Goal: Information Seeking & Learning: Learn about a topic

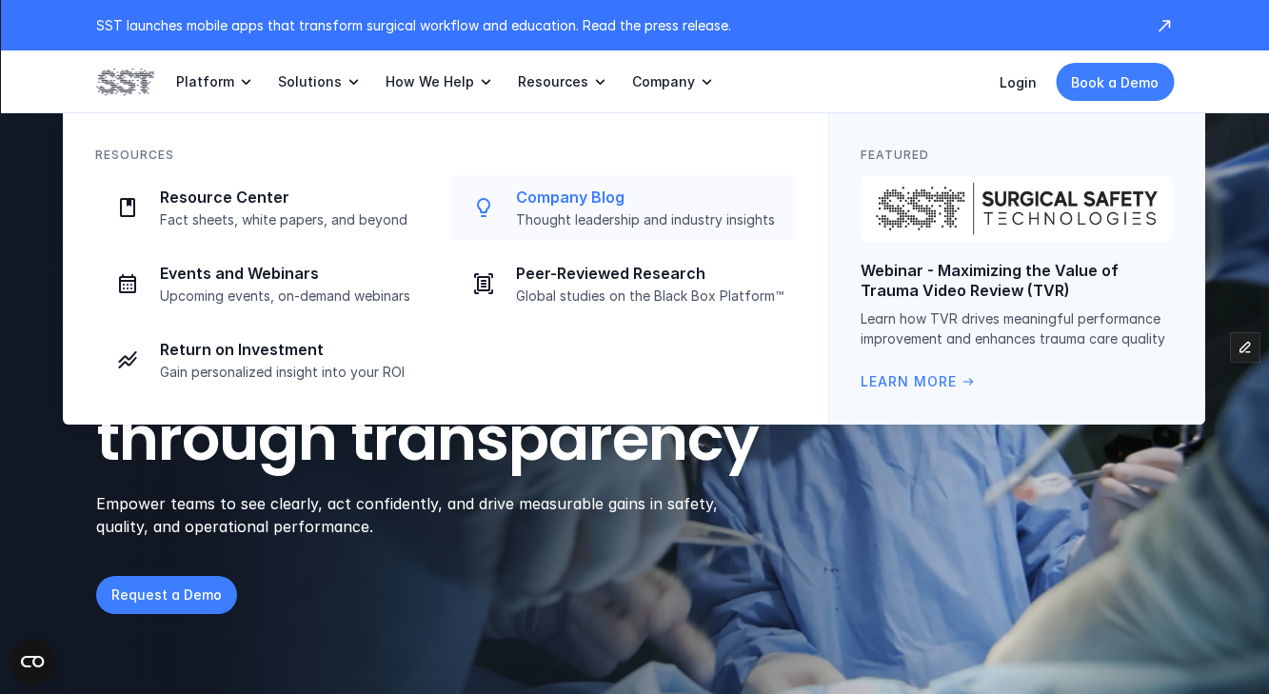
click at [586, 184] on link "Company Blog Thought leadership and industry insights" at bounding box center [623, 207] width 345 height 65
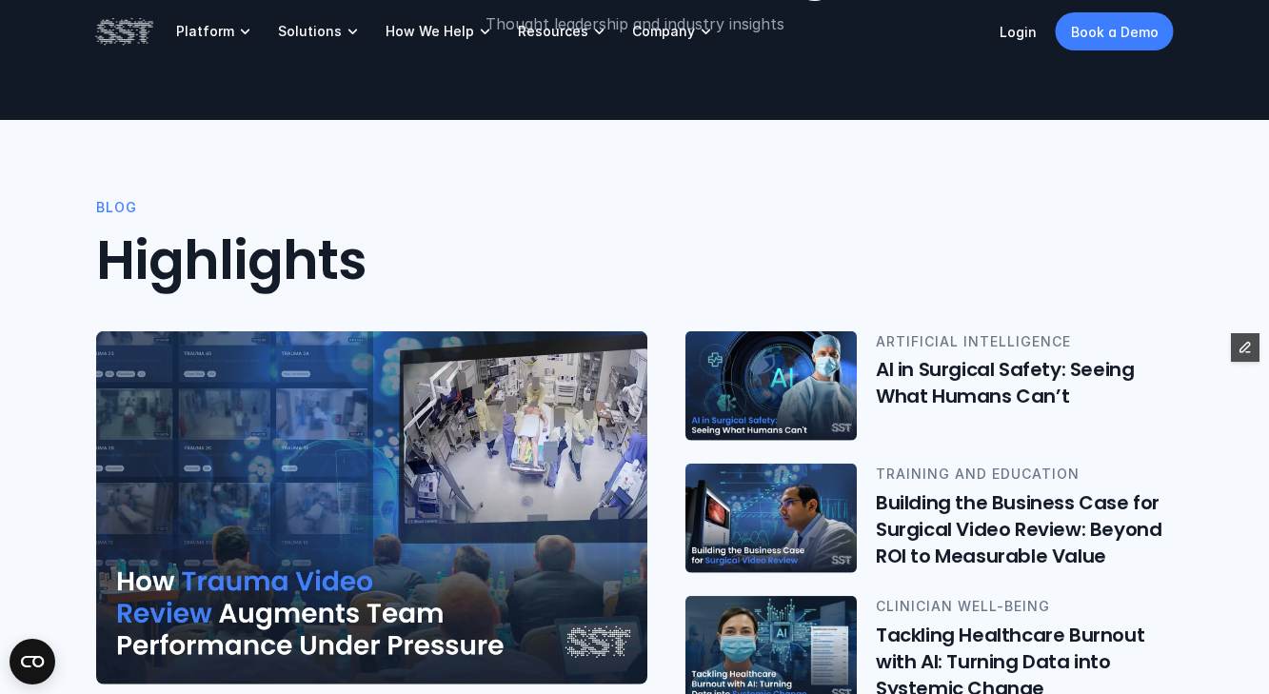
scroll to position [268, 0]
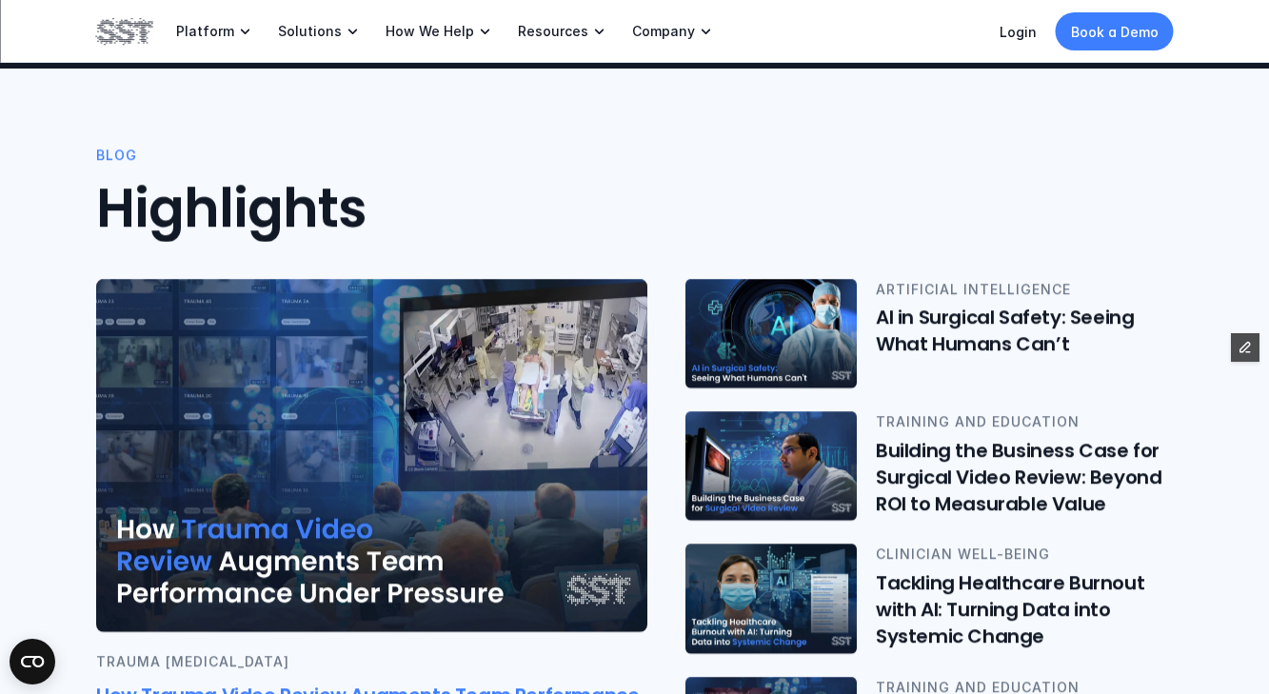
click at [355, 330] on img at bounding box center [371, 455] width 551 height 353
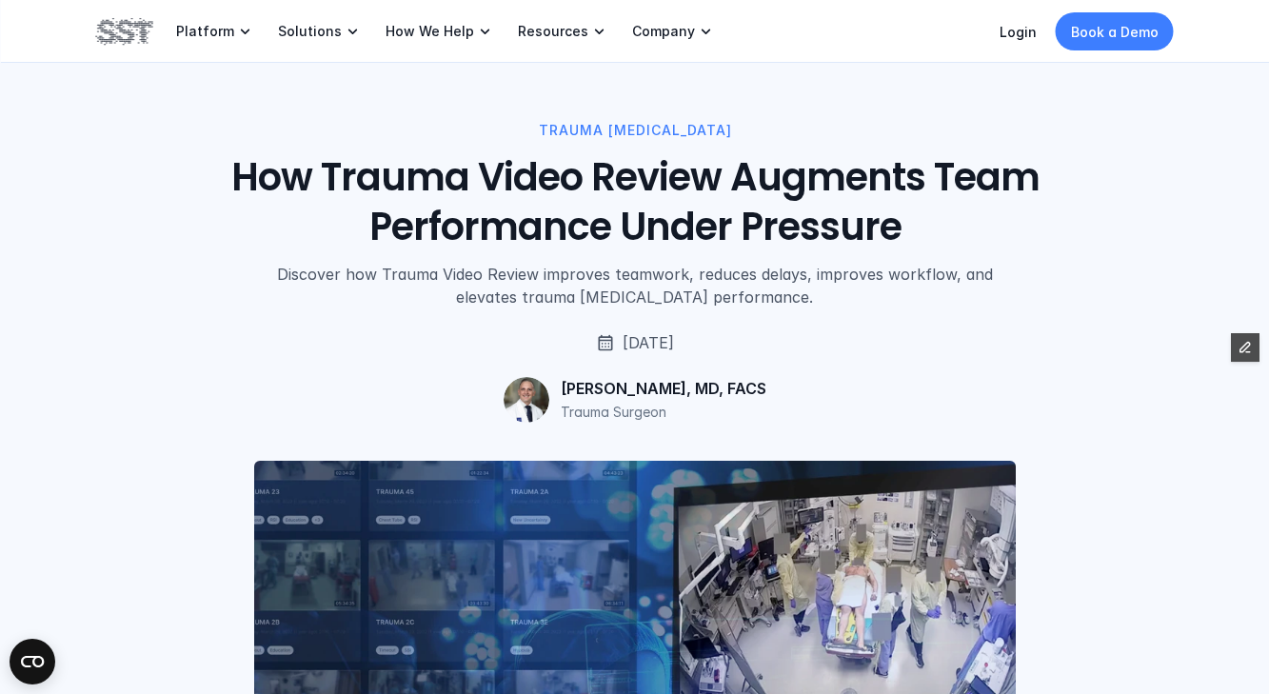
drag, startPoint x: 115, startPoint y: 385, endPoint x: 147, endPoint y: 355, distance: 43.1
click at [115, 385] on div "TRAUMA RESUSCITATION How Trauma Video Review Augments Team Performance Under Pr…" at bounding box center [635, 271] width 1078 height 303
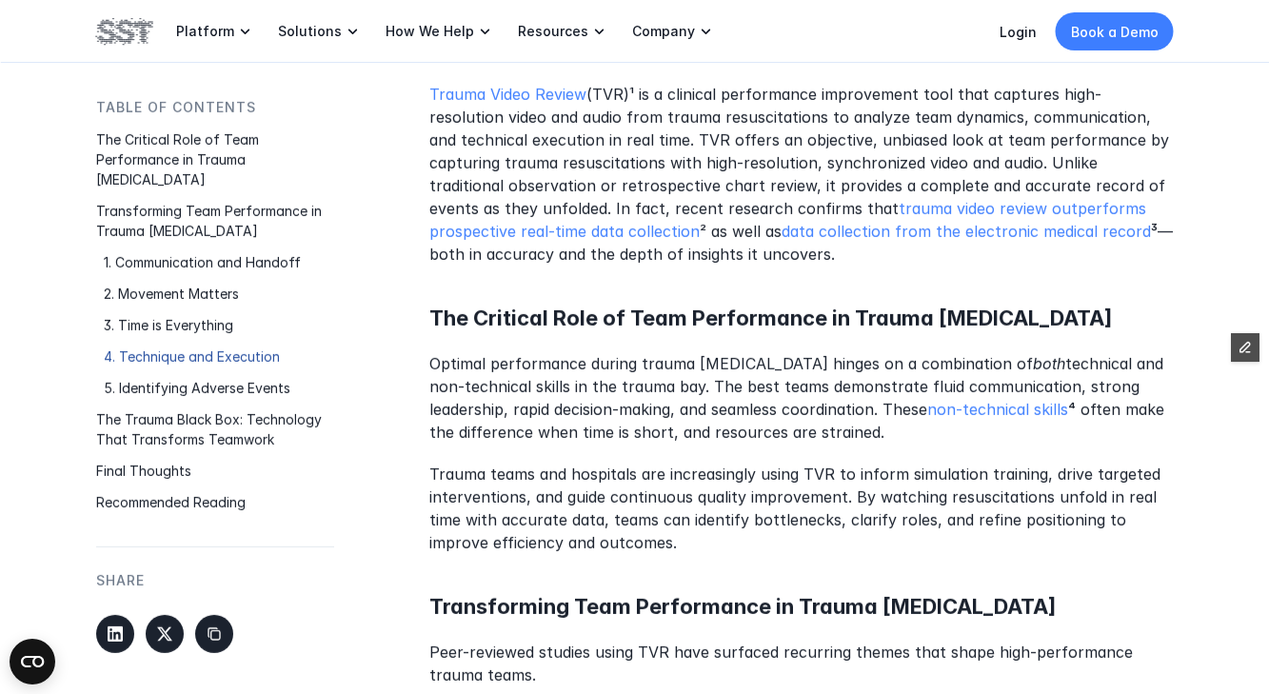
scroll to position [1107, 0]
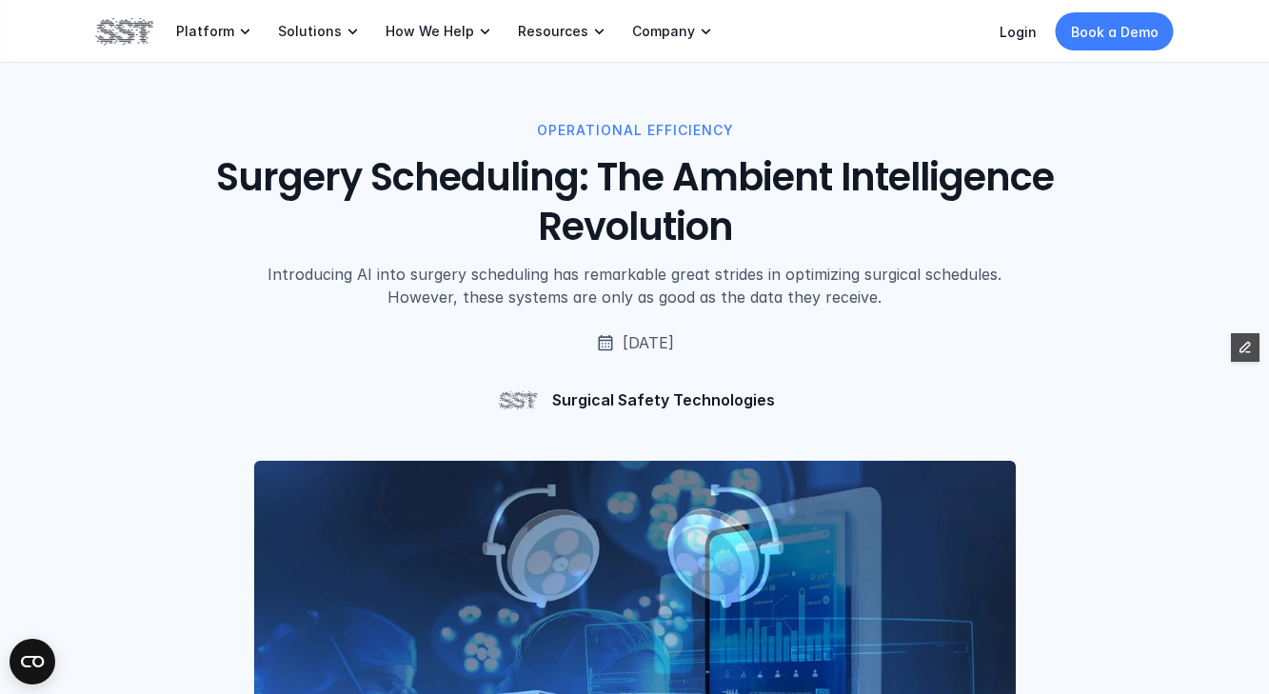
click at [2, 229] on div "OPERATIONAL EFFICIENCY Surgery Scheduling: The Ambient Intelligence Revolution …" at bounding box center [634, 211] width 1269 height 423
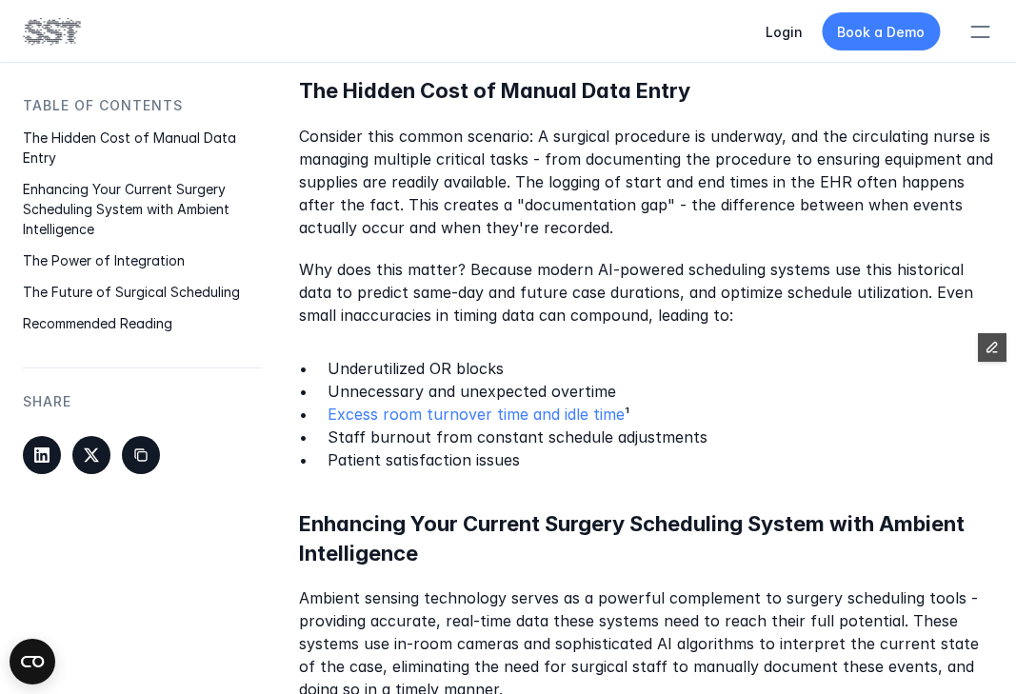
scroll to position [1032, 0]
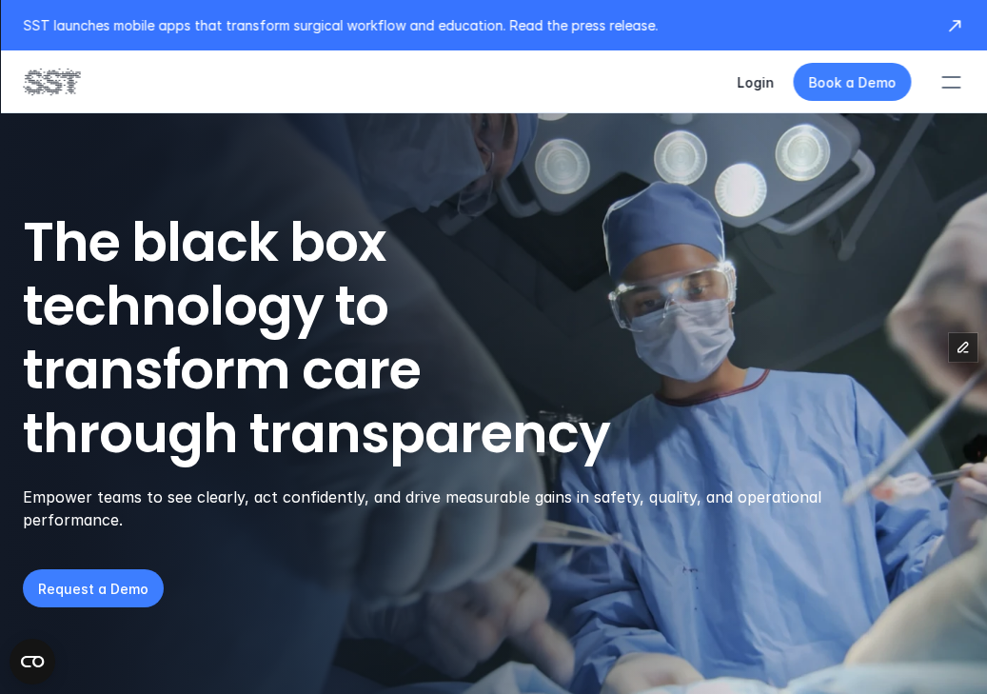
click at [921, 92] on div "Login Book a Demo" at bounding box center [854, 82] width 235 height 42
click at [964, 79] on div at bounding box center [951, 82] width 42 height 42
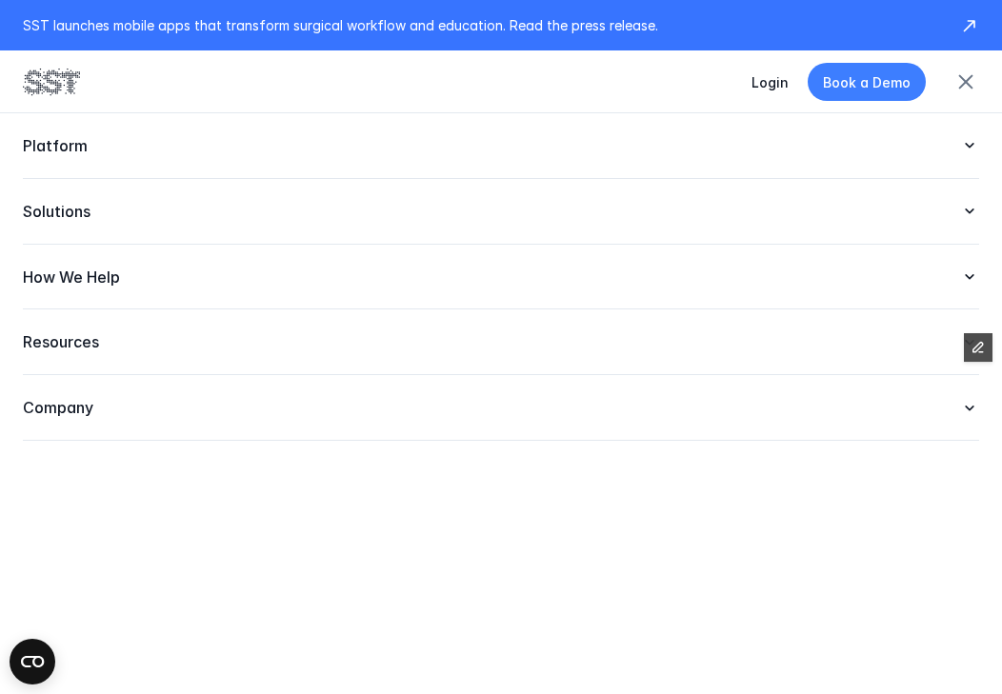
click at [206, 130] on div "Platform" at bounding box center [501, 146] width 956 height 66
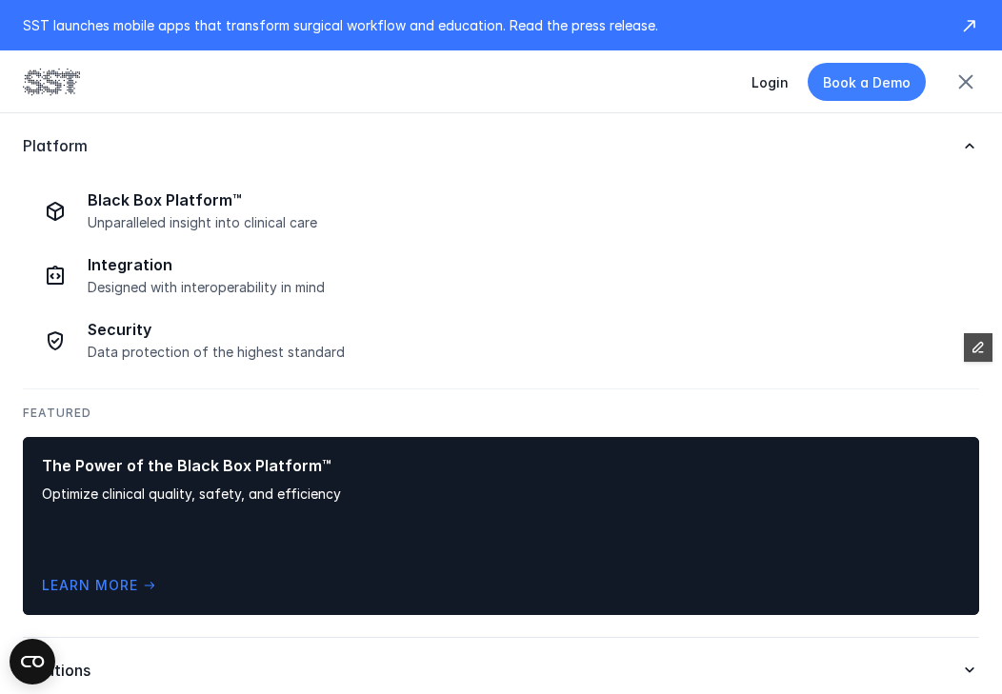
click at [50, 101] on div "Login Book a Demo" at bounding box center [501, 81] width 1002 height 63
click at [947, 79] on div at bounding box center [965, 82] width 42 height 42
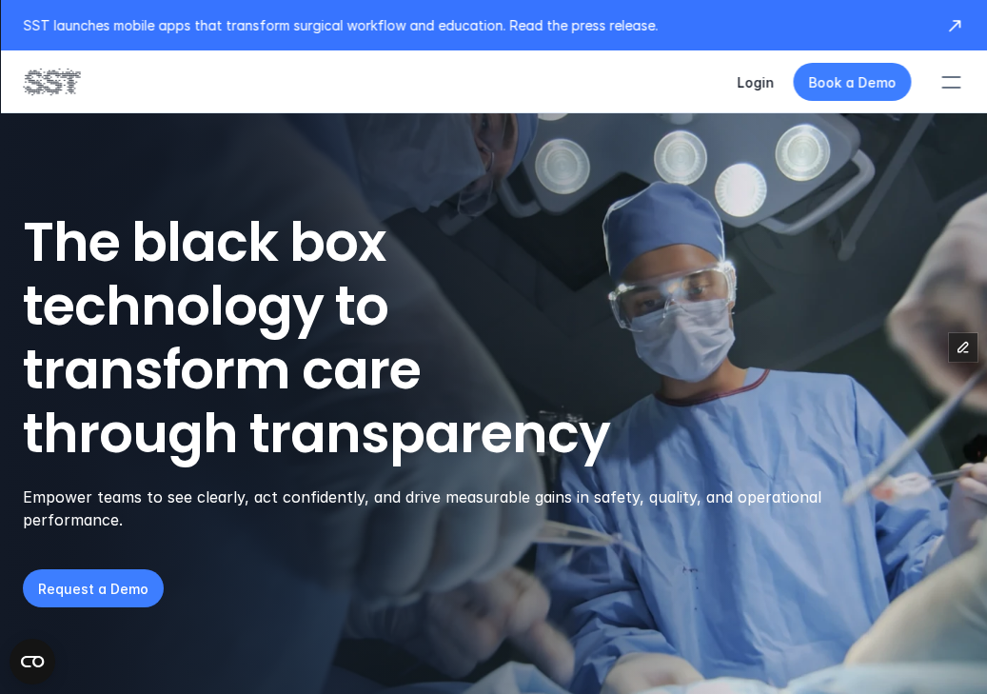
click at [947, 93] on div at bounding box center [951, 82] width 42 height 42
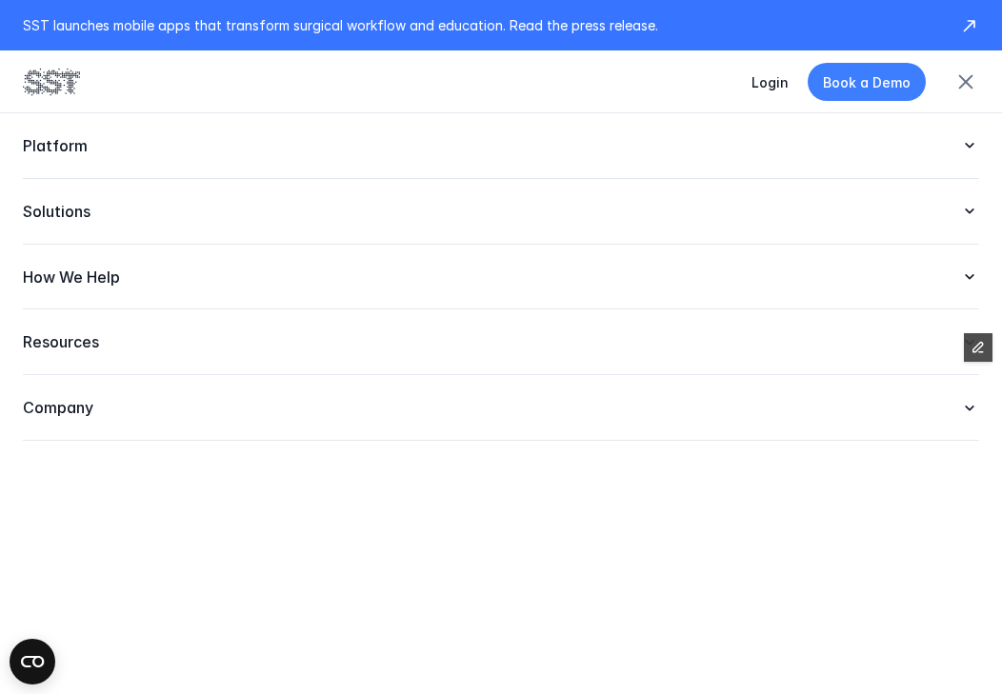
click at [142, 344] on p "Resources" at bounding box center [482, 342] width 918 height 20
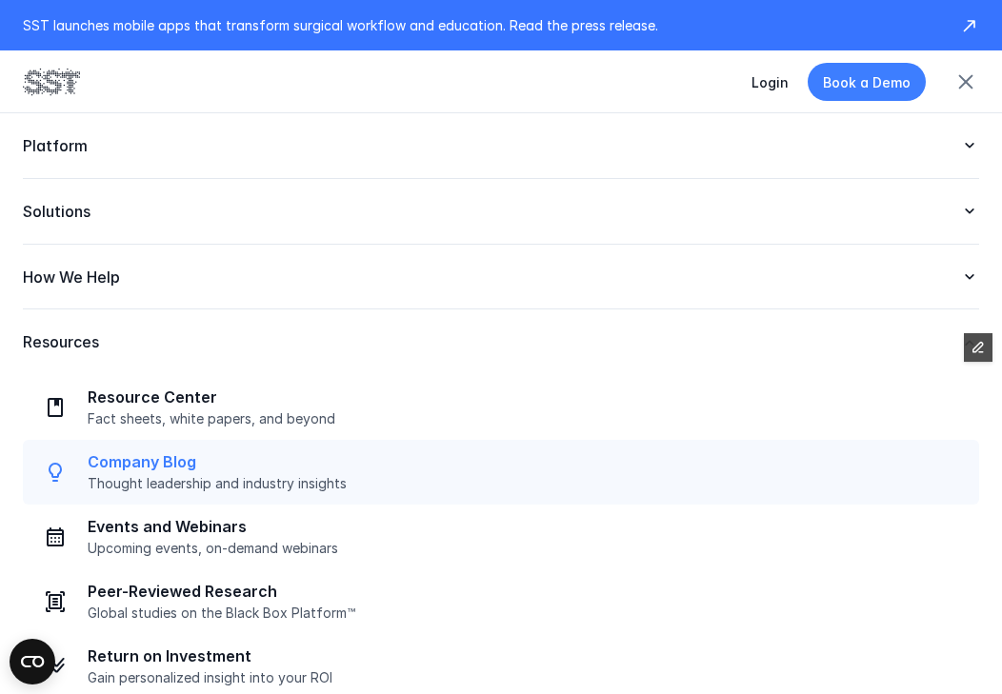
click at [181, 481] on p "Thought leadership and industry insights" at bounding box center [528, 483] width 880 height 17
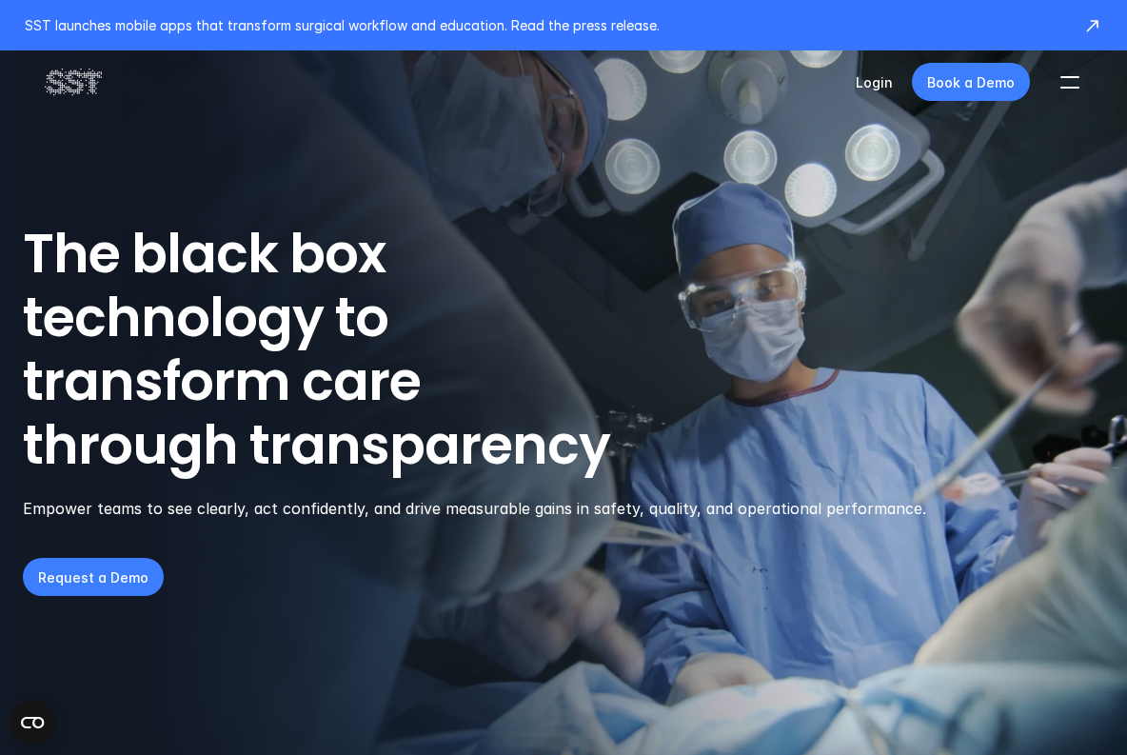
click at [1084, 65] on div at bounding box center [1070, 82] width 42 height 42
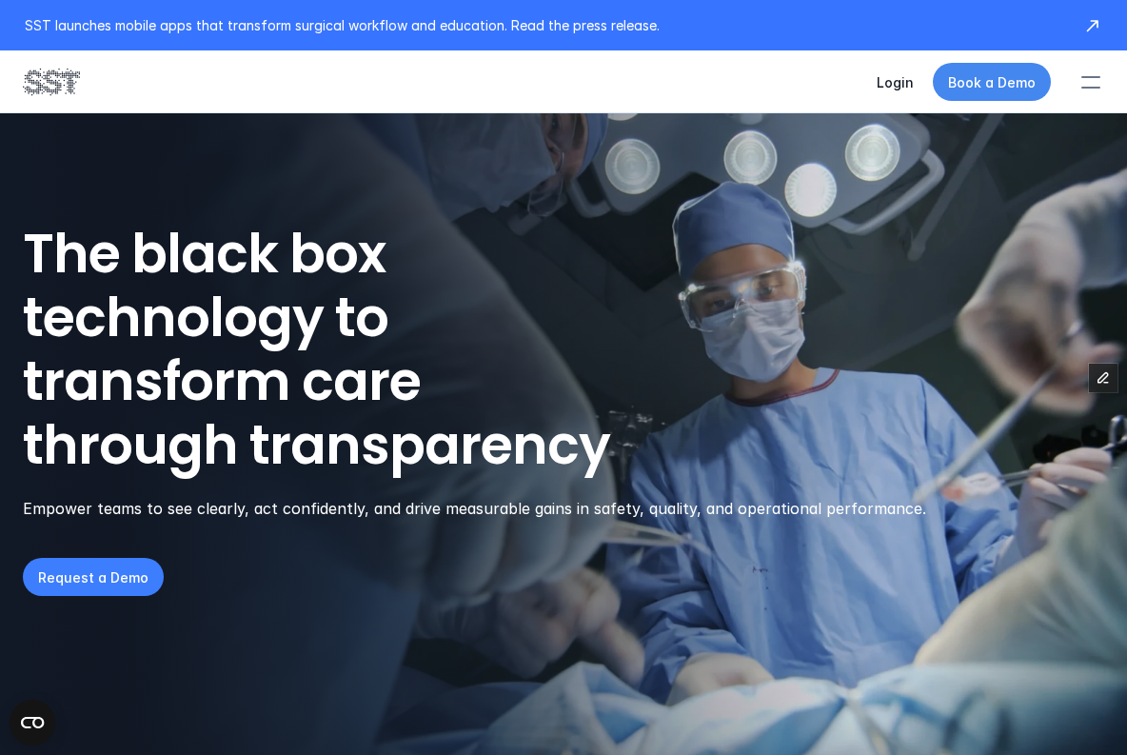
click at [1086, 71] on div at bounding box center [1091, 82] width 42 height 42
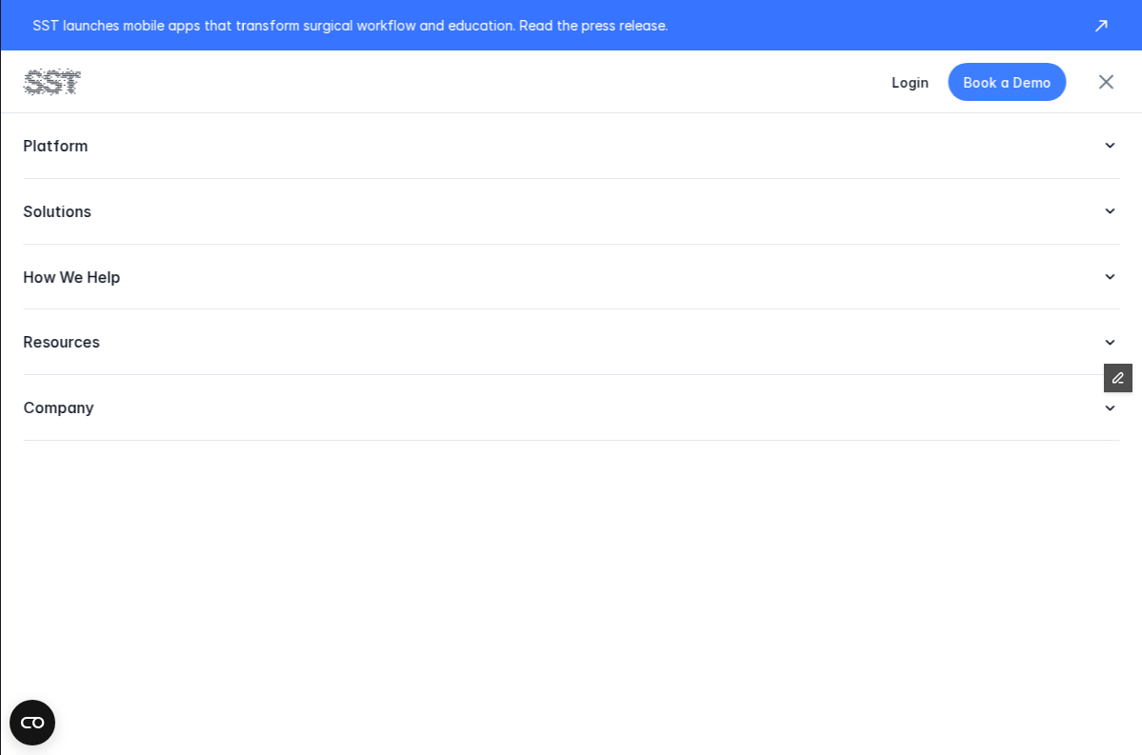
drag, startPoint x: 85, startPoint y: 381, endPoint x: 87, endPoint y: 368, distance: 13.5
click at [85, 380] on div "Company" at bounding box center [571, 408] width 1096 height 66
click at [89, 363] on div "Resources" at bounding box center [571, 342] width 1096 height 66
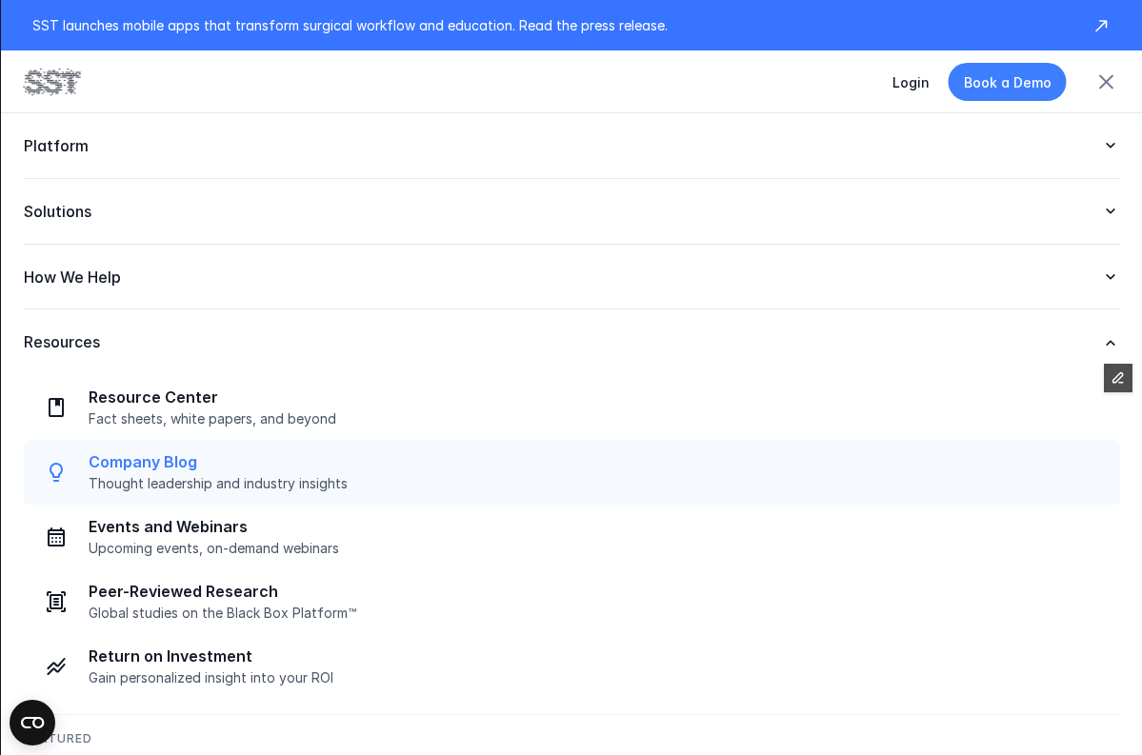
click at [281, 487] on p "Thought leadership and industry insights" at bounding box center [598, 483] width 1020 height 17
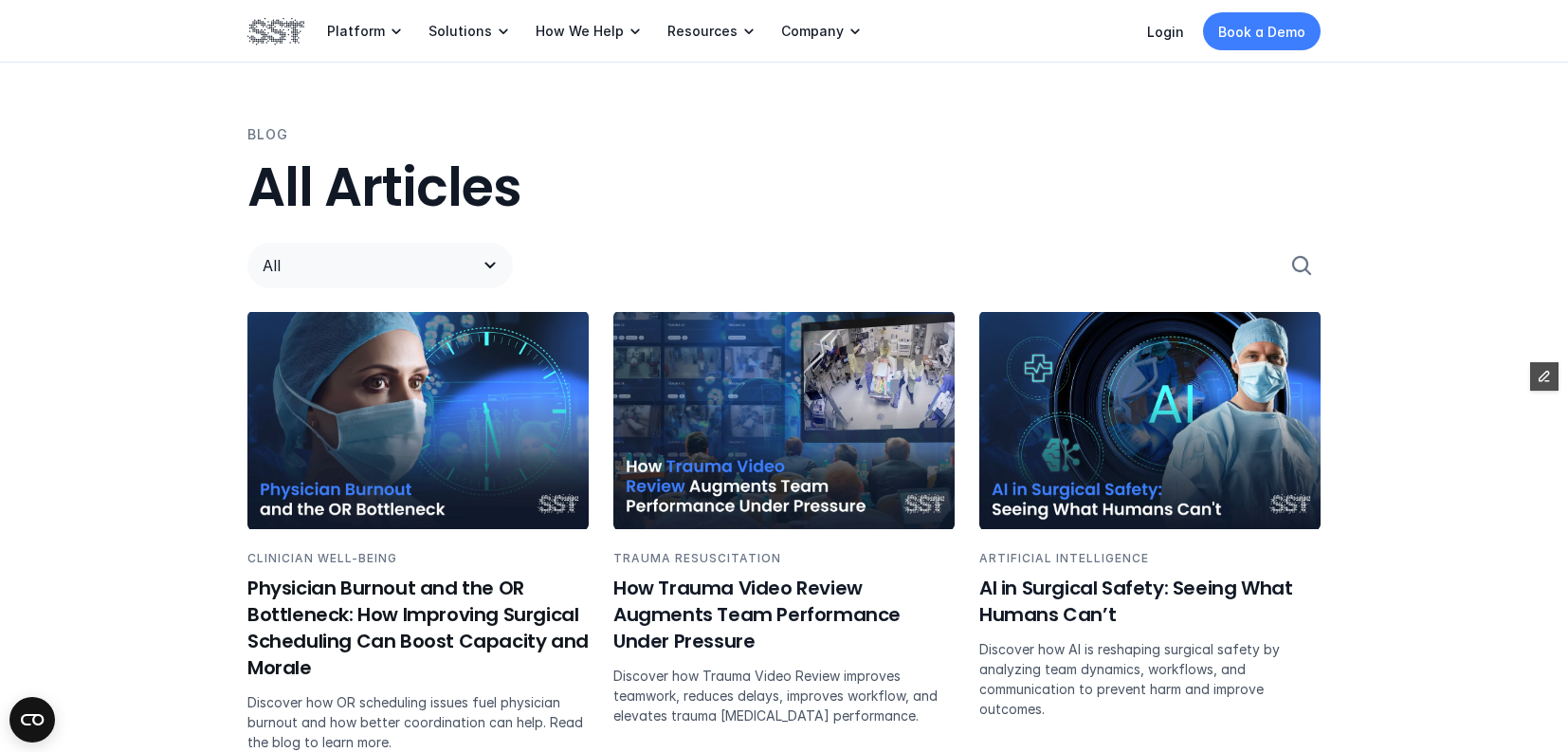
scroll to position [1095, 0]
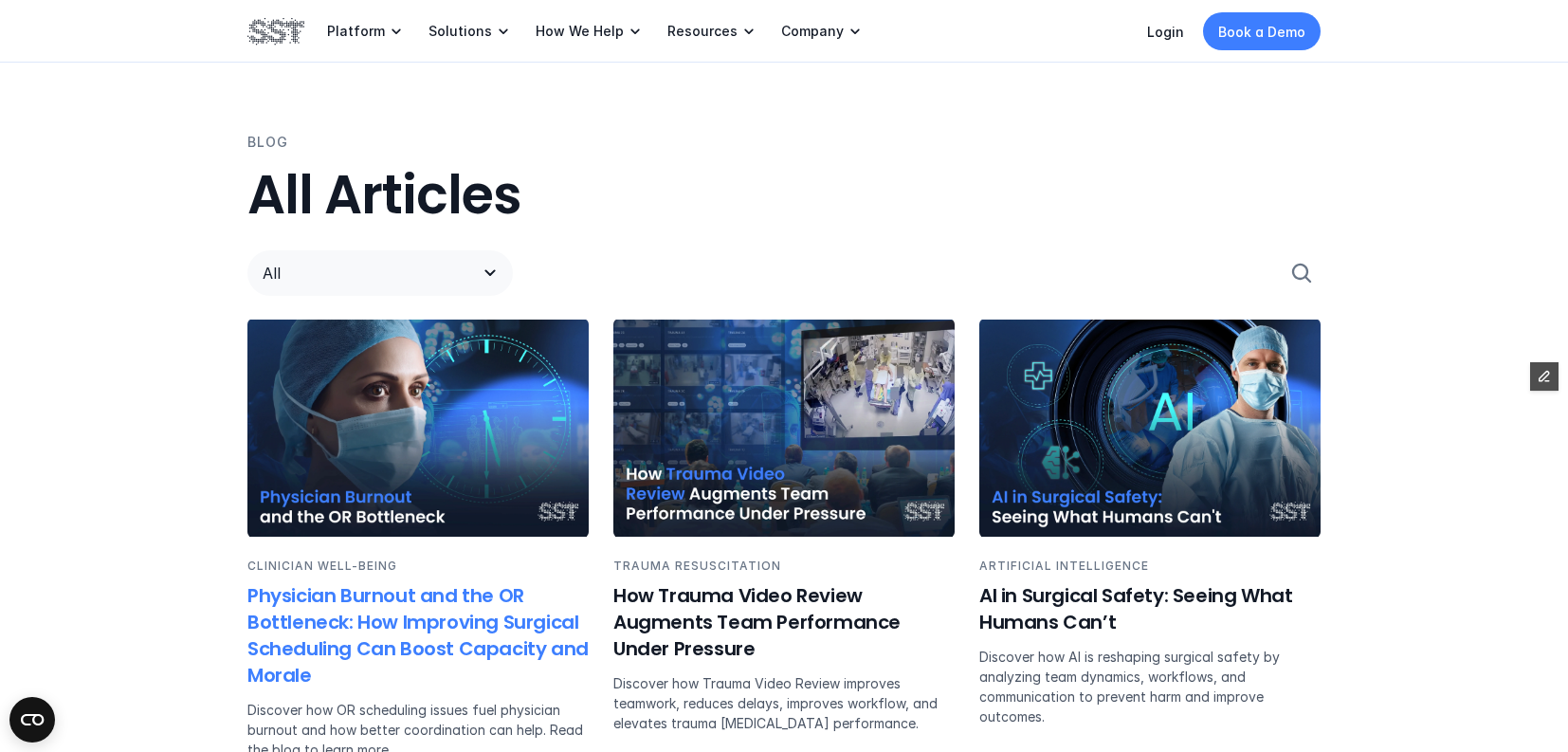
click at [425, 446] on img at bounding box center [417, 428] width 341 height 217
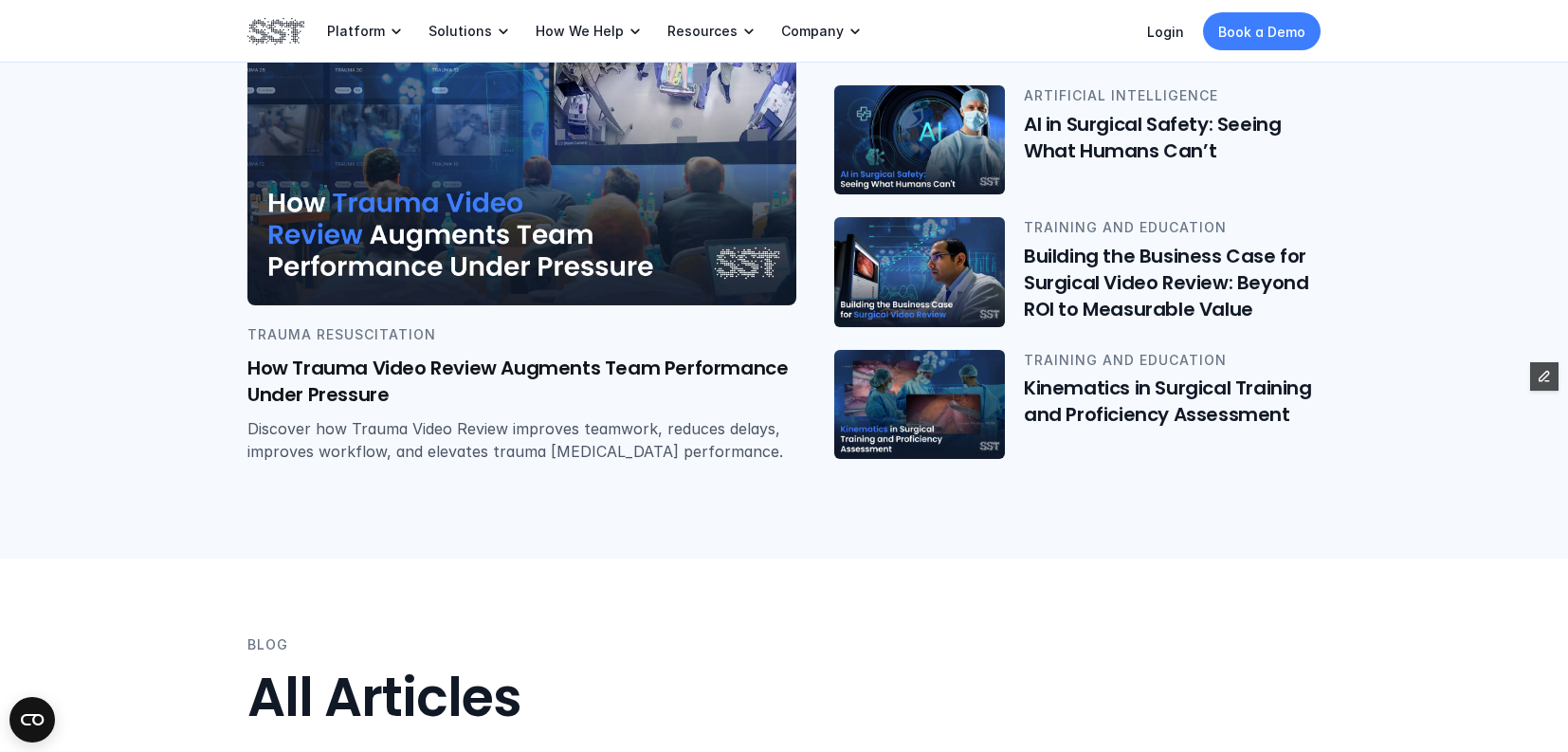
scroll to position [595, 0]
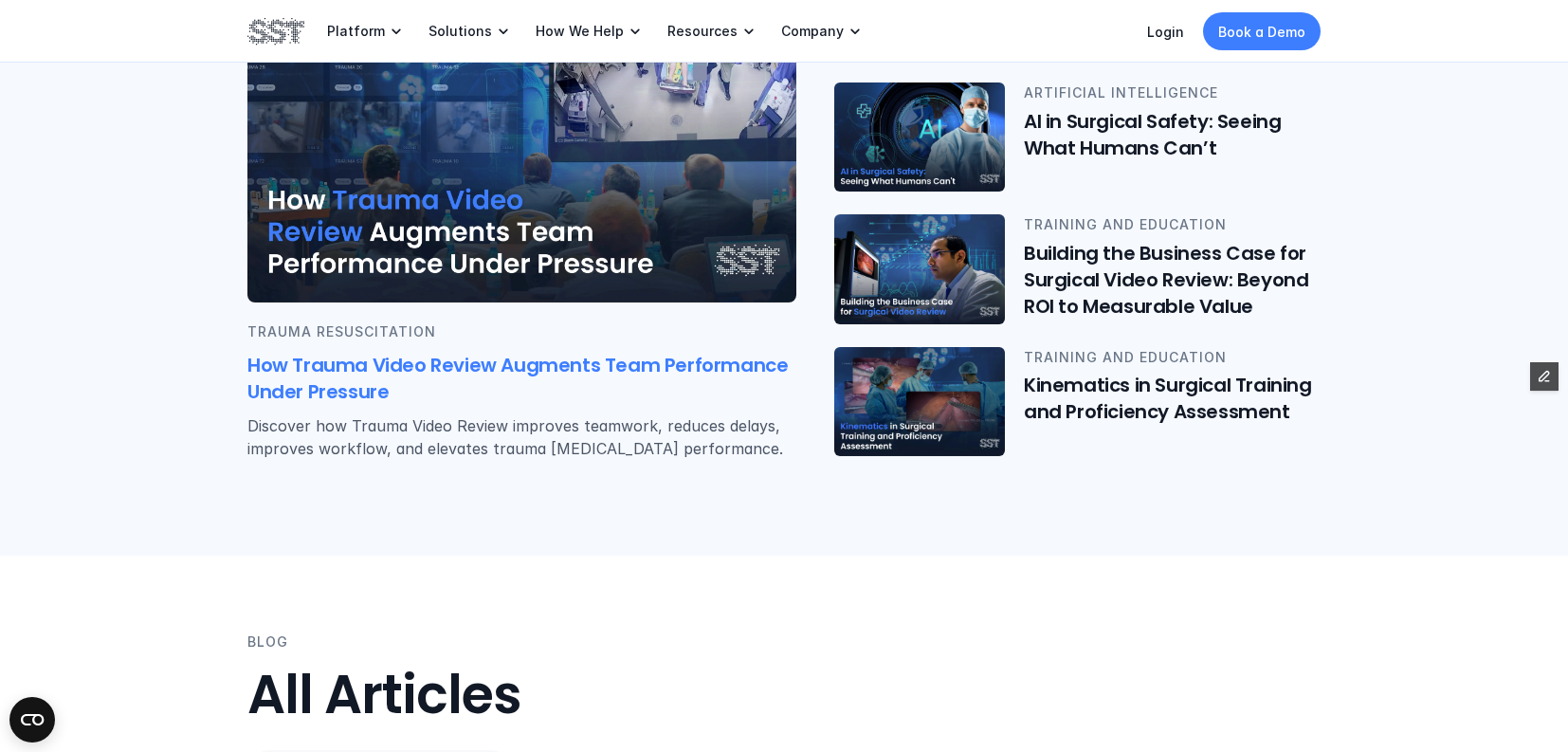
click at [517, 215] on img at bounding box center [521, 125] width 549 height 352
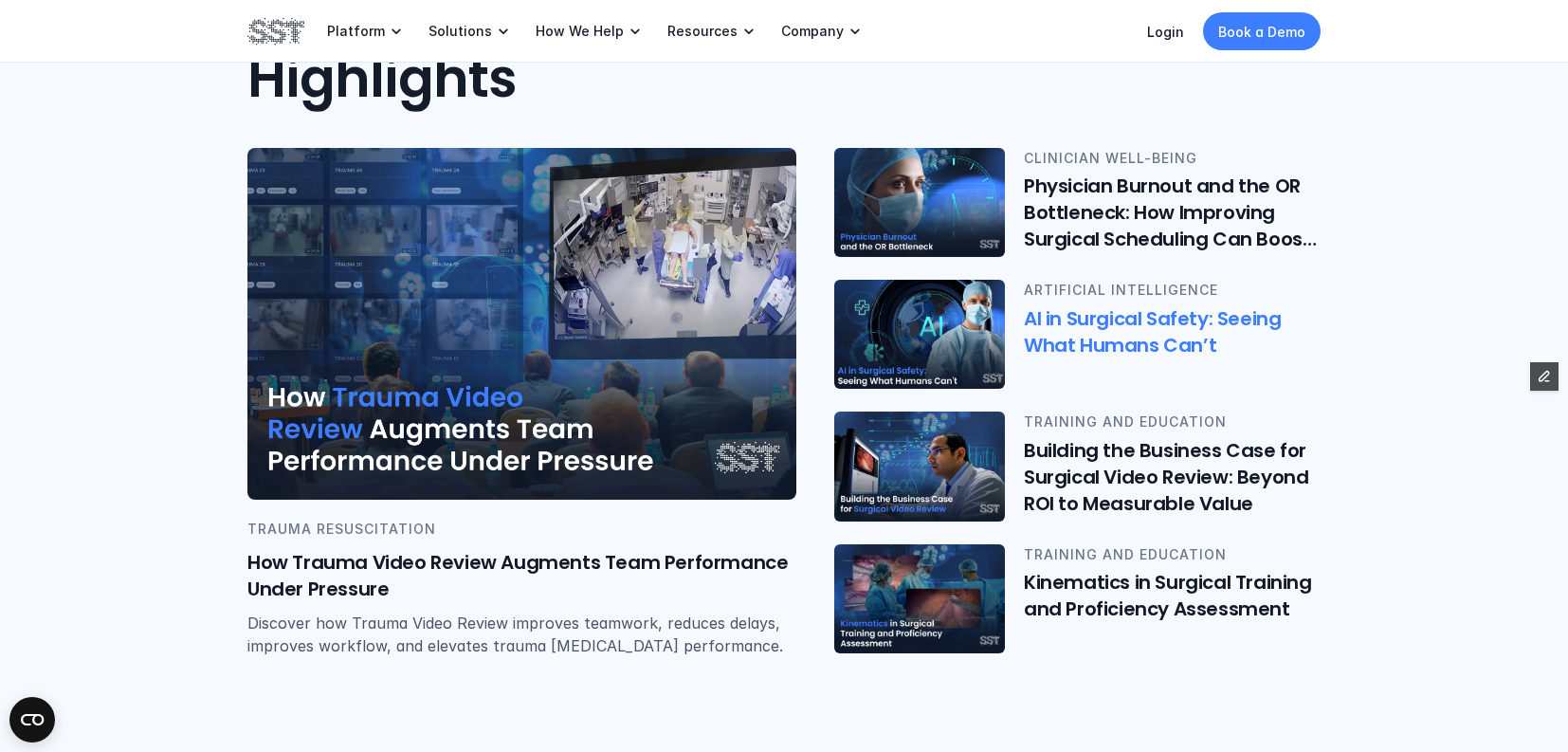
scroll to position [386, 0]
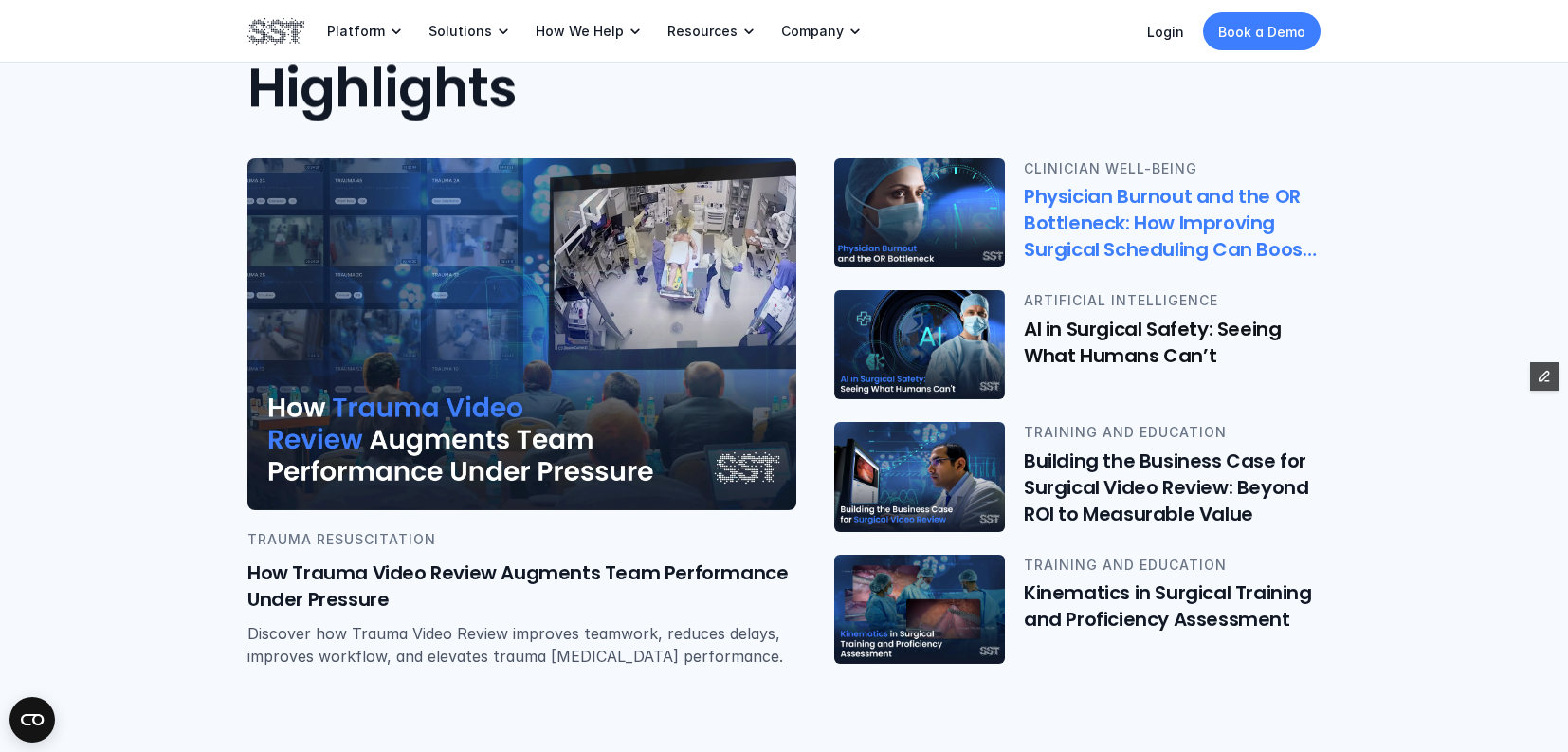
click at [1121, 226] on h6 "Physician Burnout and the OR Bottleneck: How Improving Surgical Scheduling Can …" at bounding box center [1172, 224] width 297 height 80
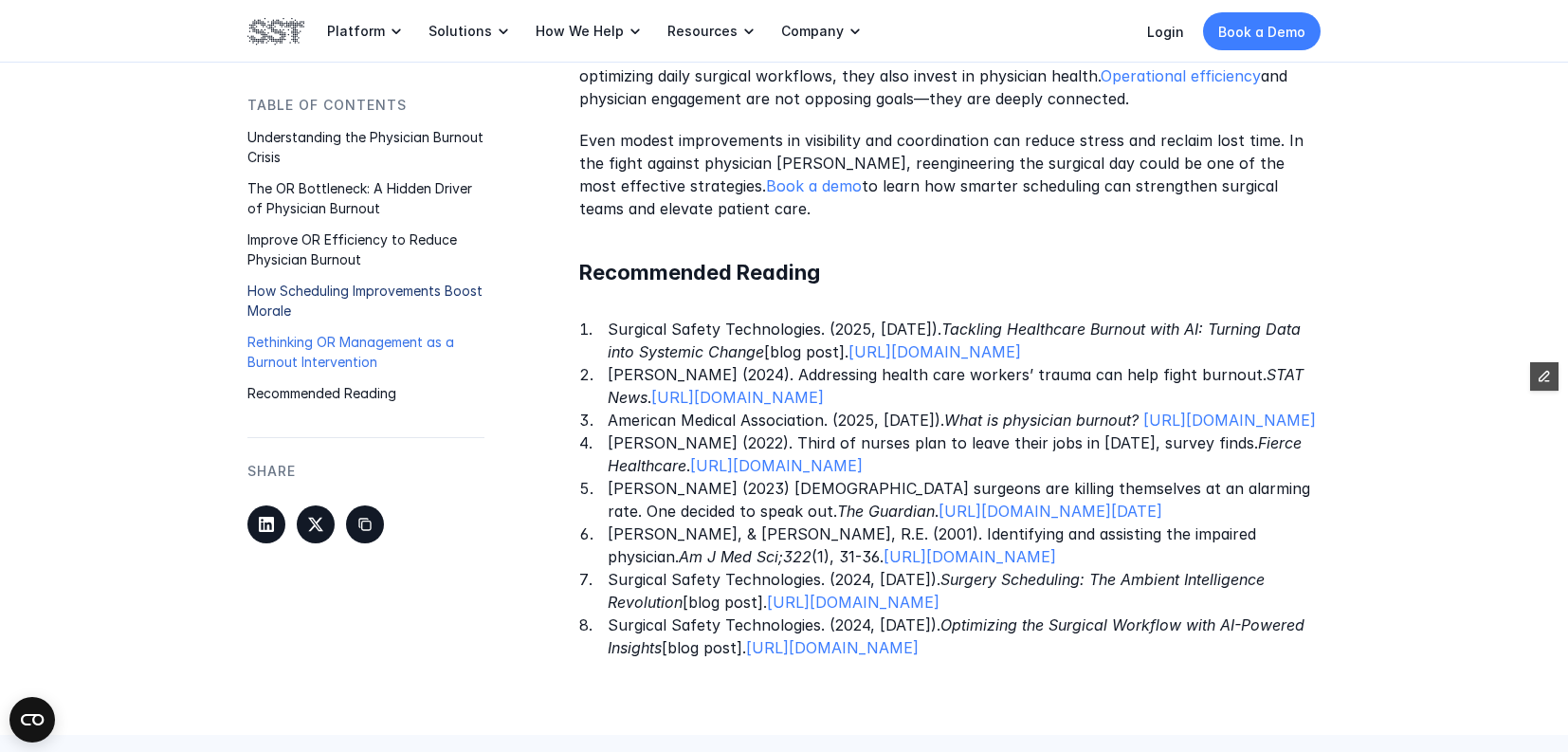
scroll to position [2764, 0]
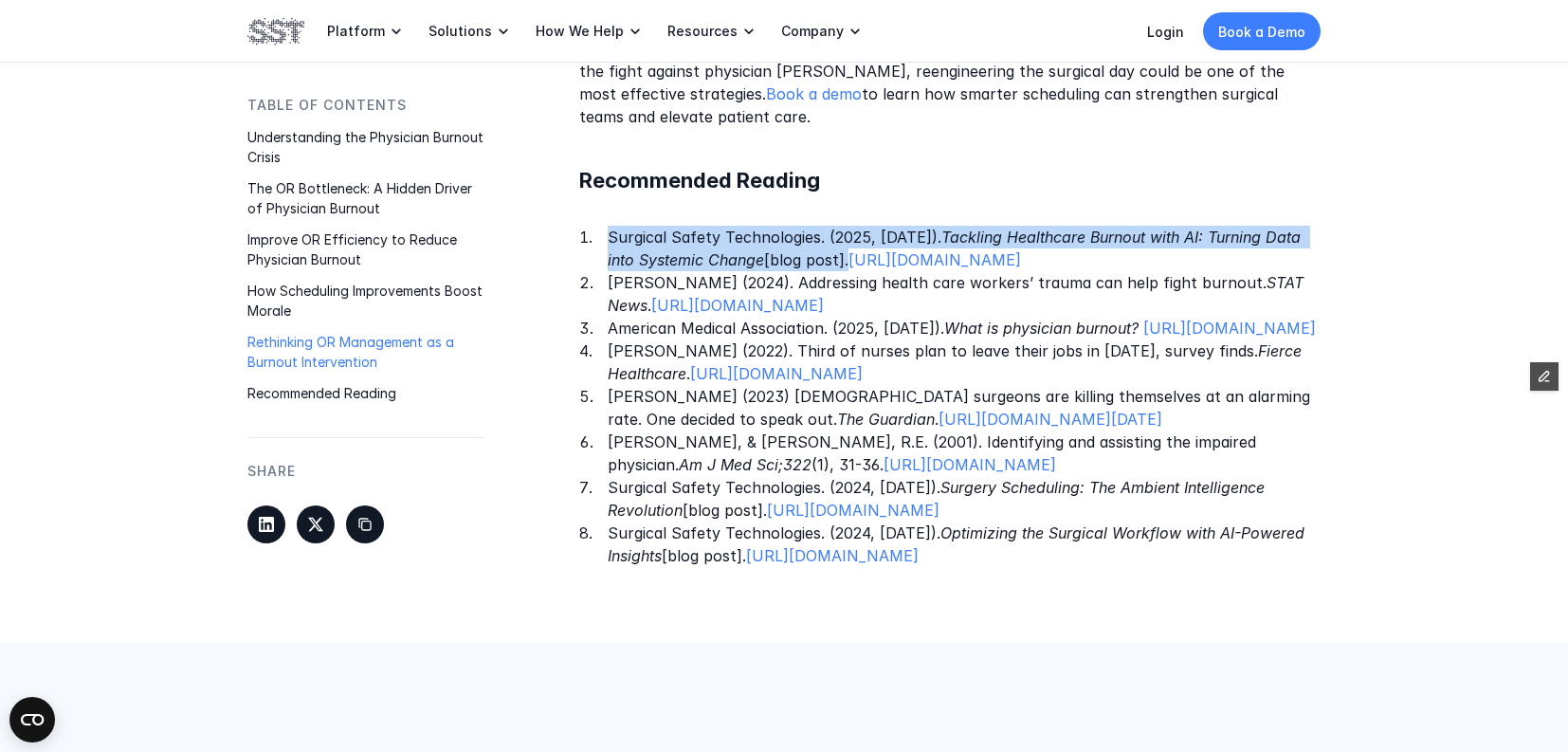
drag, startPoint x: 850, startPoint y: 261, endPoint x: 542, endPoint y: 225, distance: 310.1
copy p "Surgical Safety Technologies. (2025, July 23). Tackling Healthcare Burnout with…"
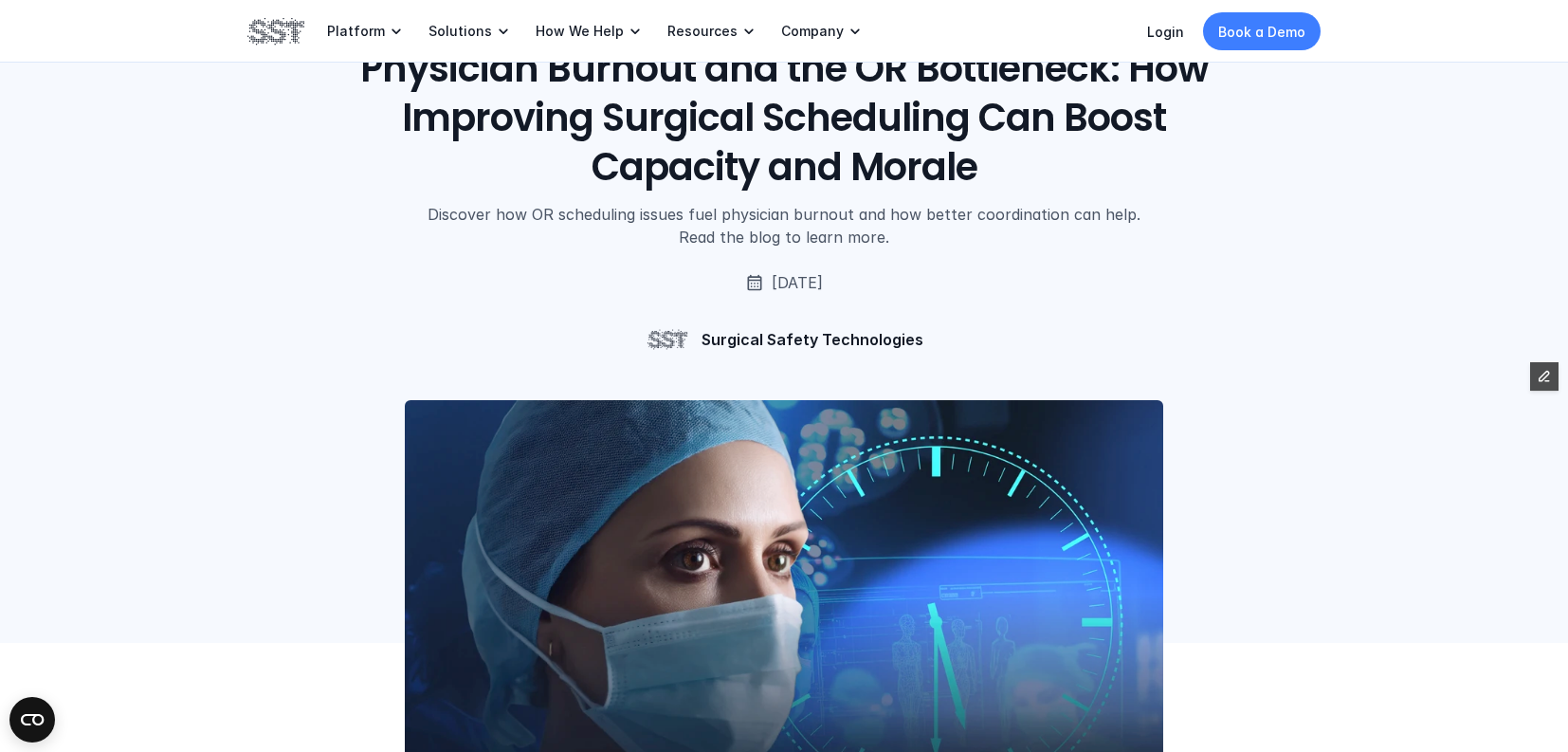
scroll to position [0, 0]
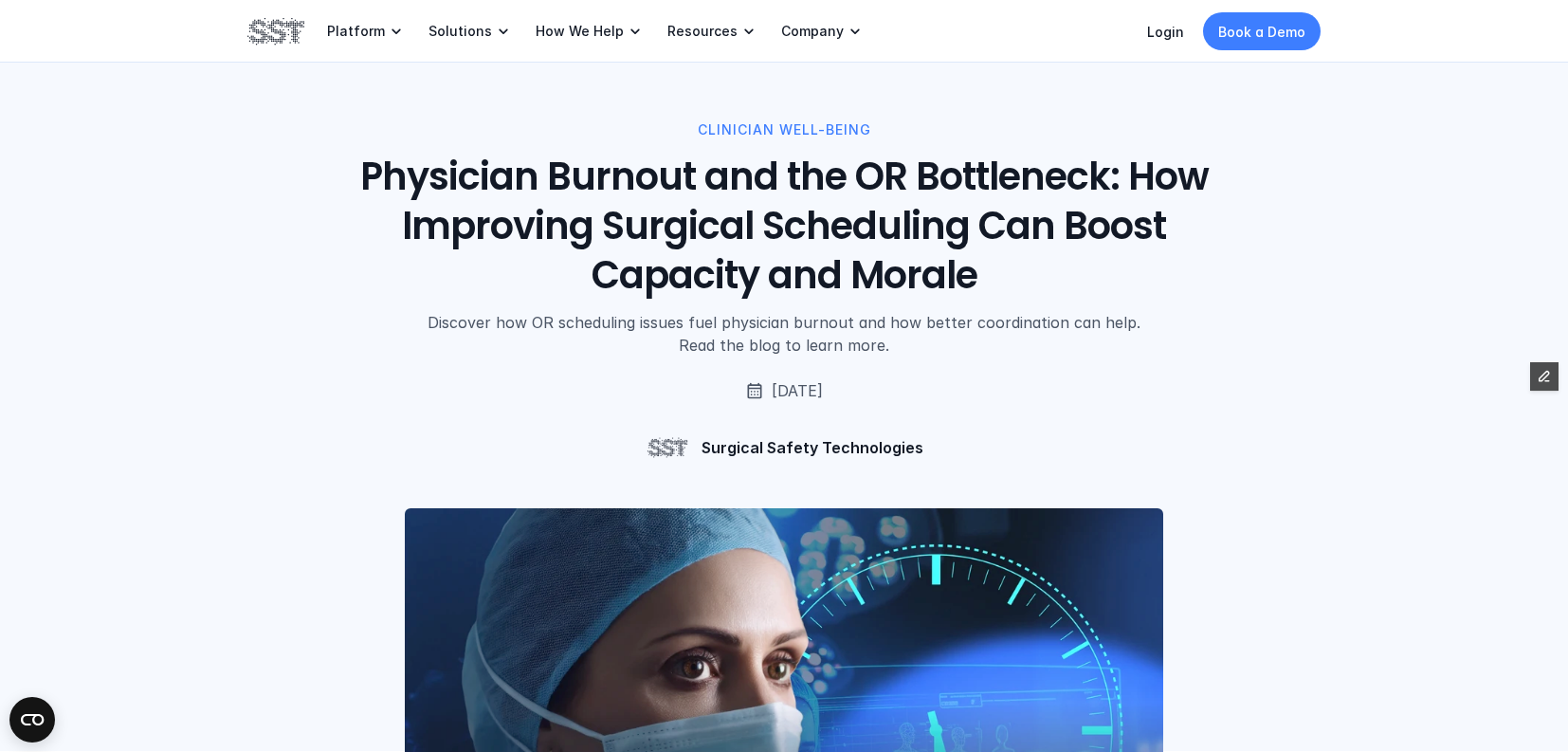
click at [817, 193] on h1 "Physician Burnout and the OR Bottleneck: How Improving Surgical Scheduling Can …" at bounding box center [784, 225] width 859 height 148
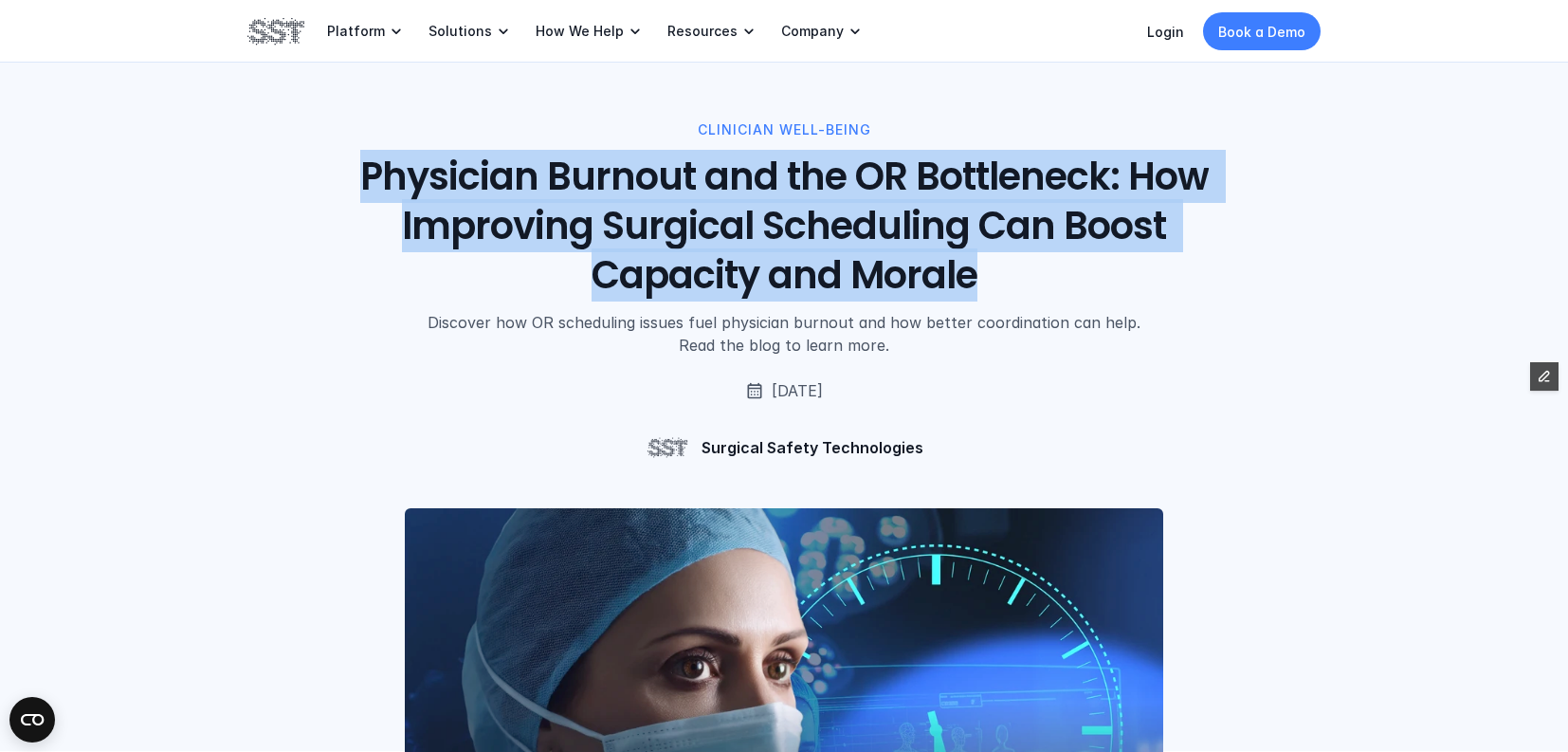
drag, startPoint x: 1002, startPoint y: 275, endPoint x: 347, endPoint y: 179, distance: 662.0
click at [347, 179] on div "CLINICIAN WELL-BEING Physician Burnout and the OR Bottleneck: How Improving Sur…" at bounding box center [784, 238] width 1073 height 237
copy h1 "Physician Burnout and the OR Bottleneck: How Improving Surgical Scheduling Can …"
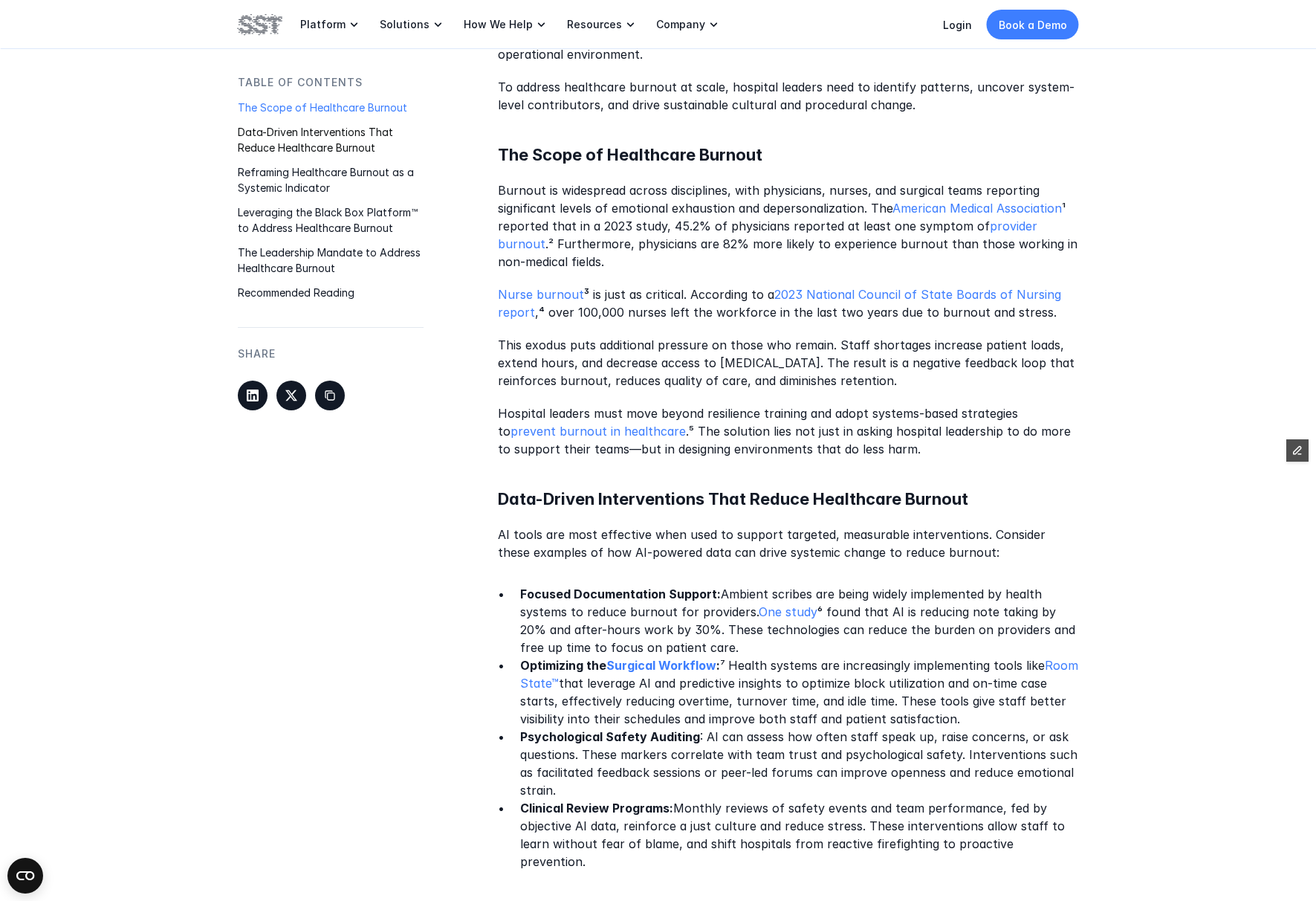
scroll to position [590, 0]
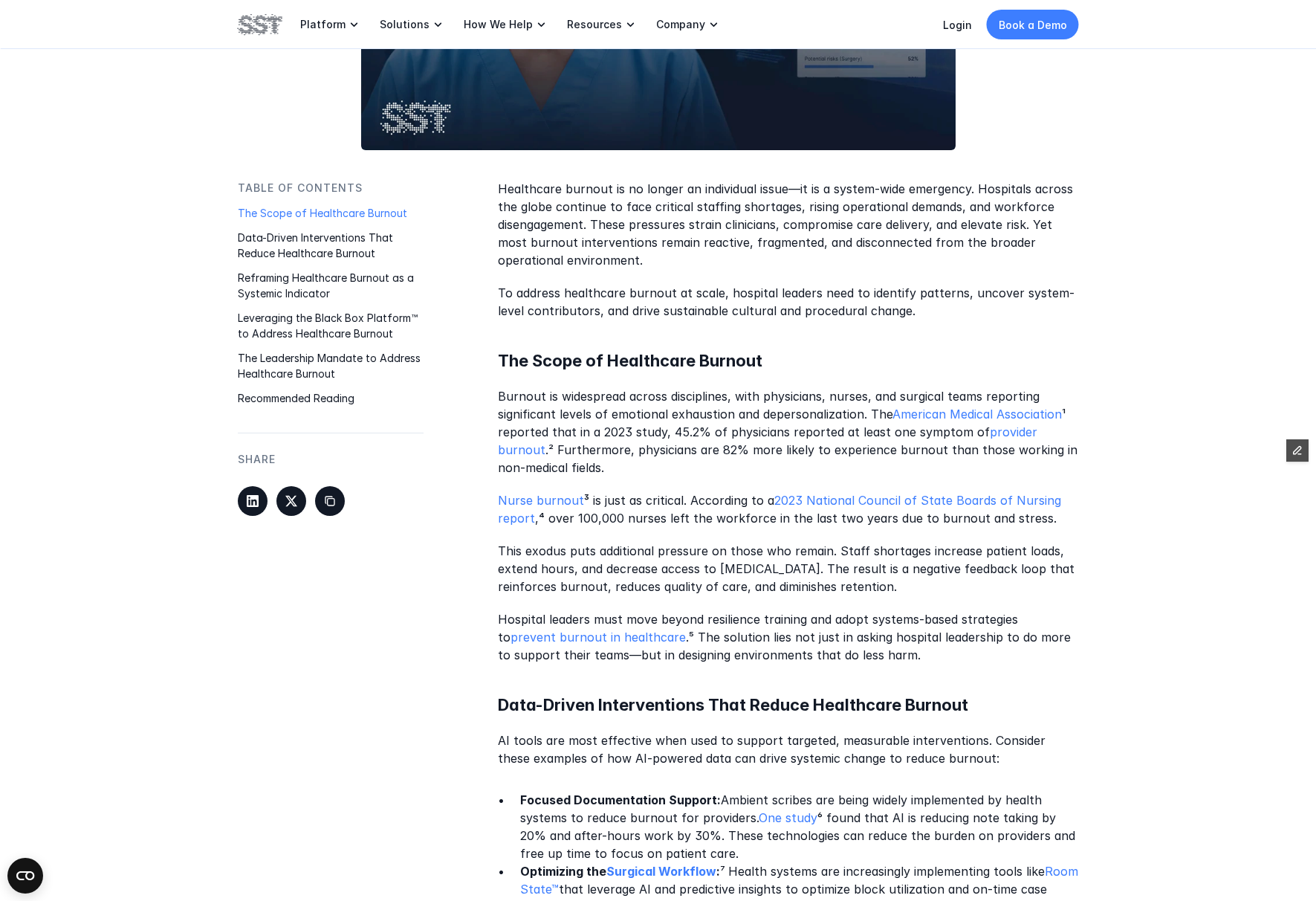
drag, startPoint x: 796, startPoint y: 541, endPoint x: 500, endPoint y: 190, distance: 459.1
copy div "Healthcare burnout is no longer an individual issue—it is a system-wide emergen…"
click at [811, 640] on p "Hospital leaders must move beyond resilience training and adopt systems-based s…" at bounding box center [788, 637] width 582 height 54
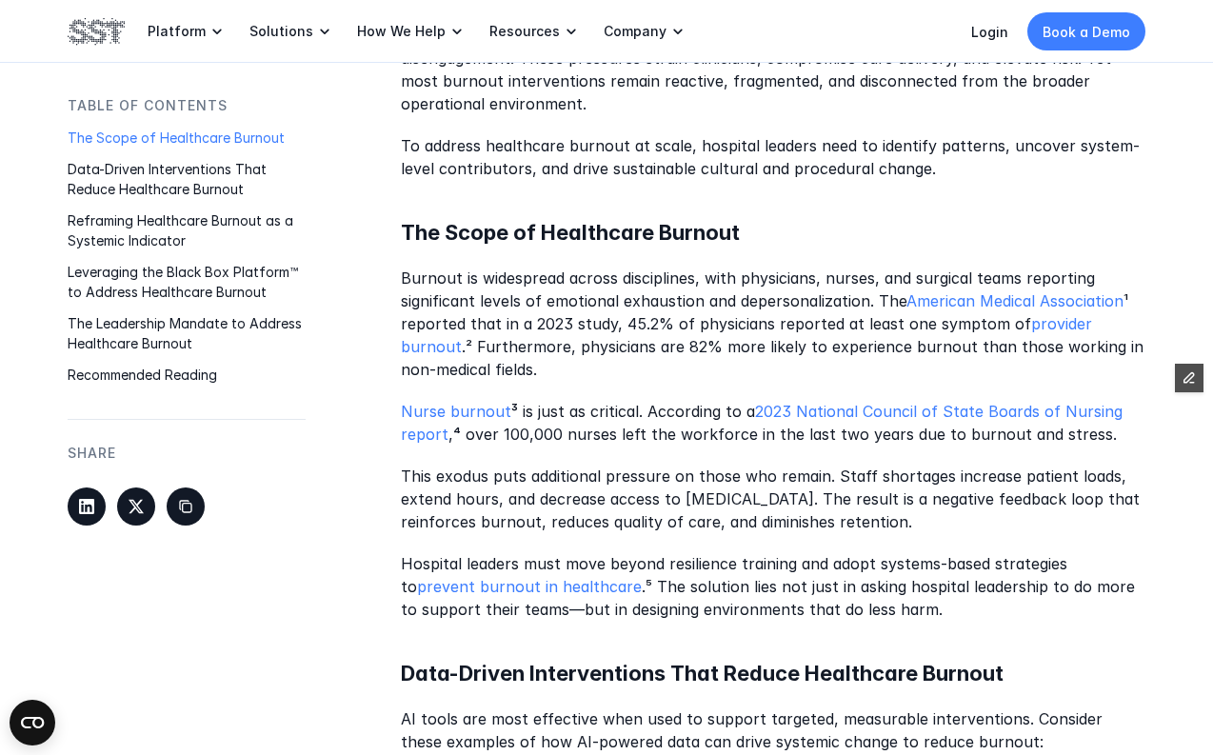
scroll to position [989, 0]
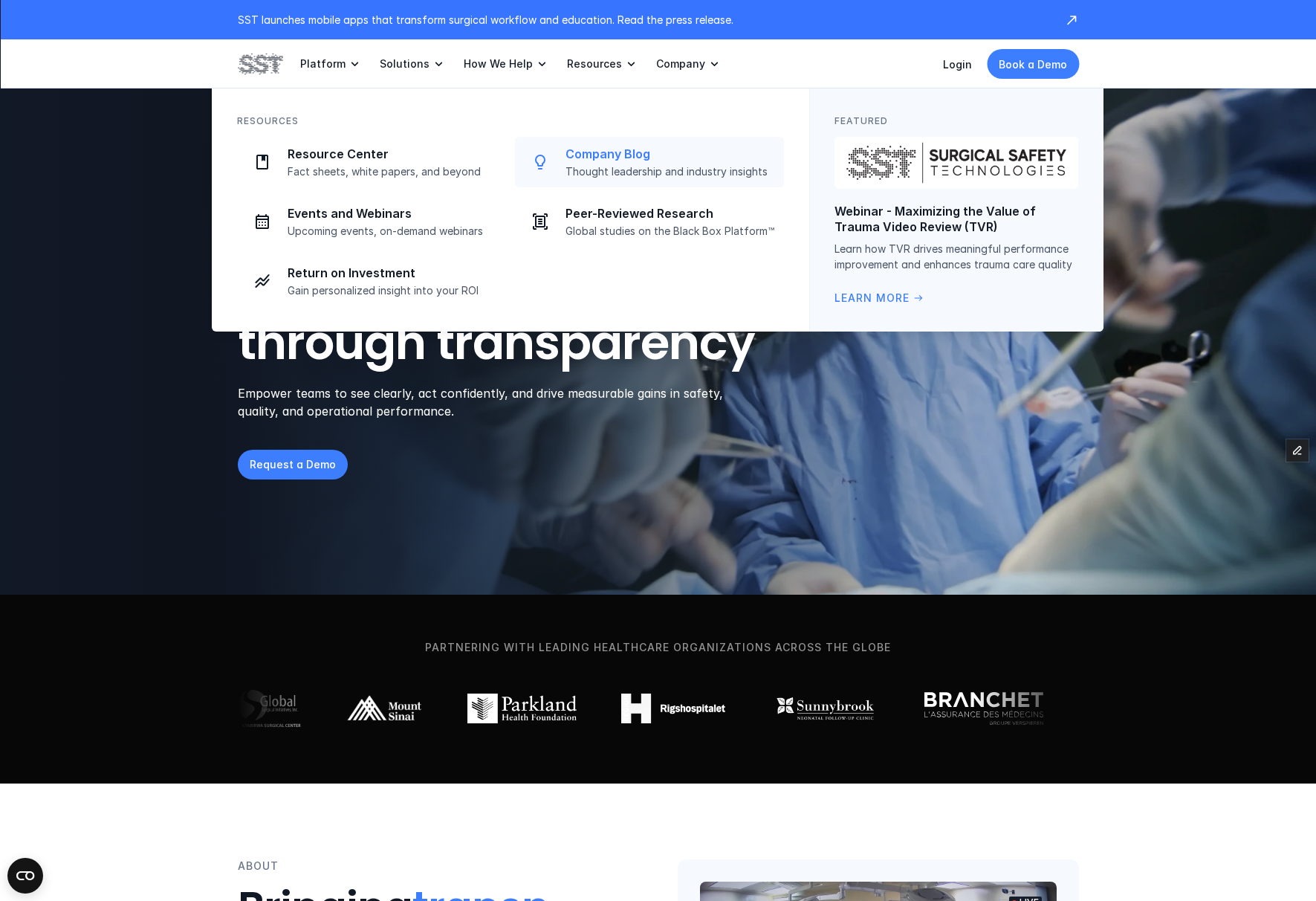
click at [620, 181] on link "Company Blog Thought leadership and industry insights" at bounding box center [649, 162] width 269 height 51
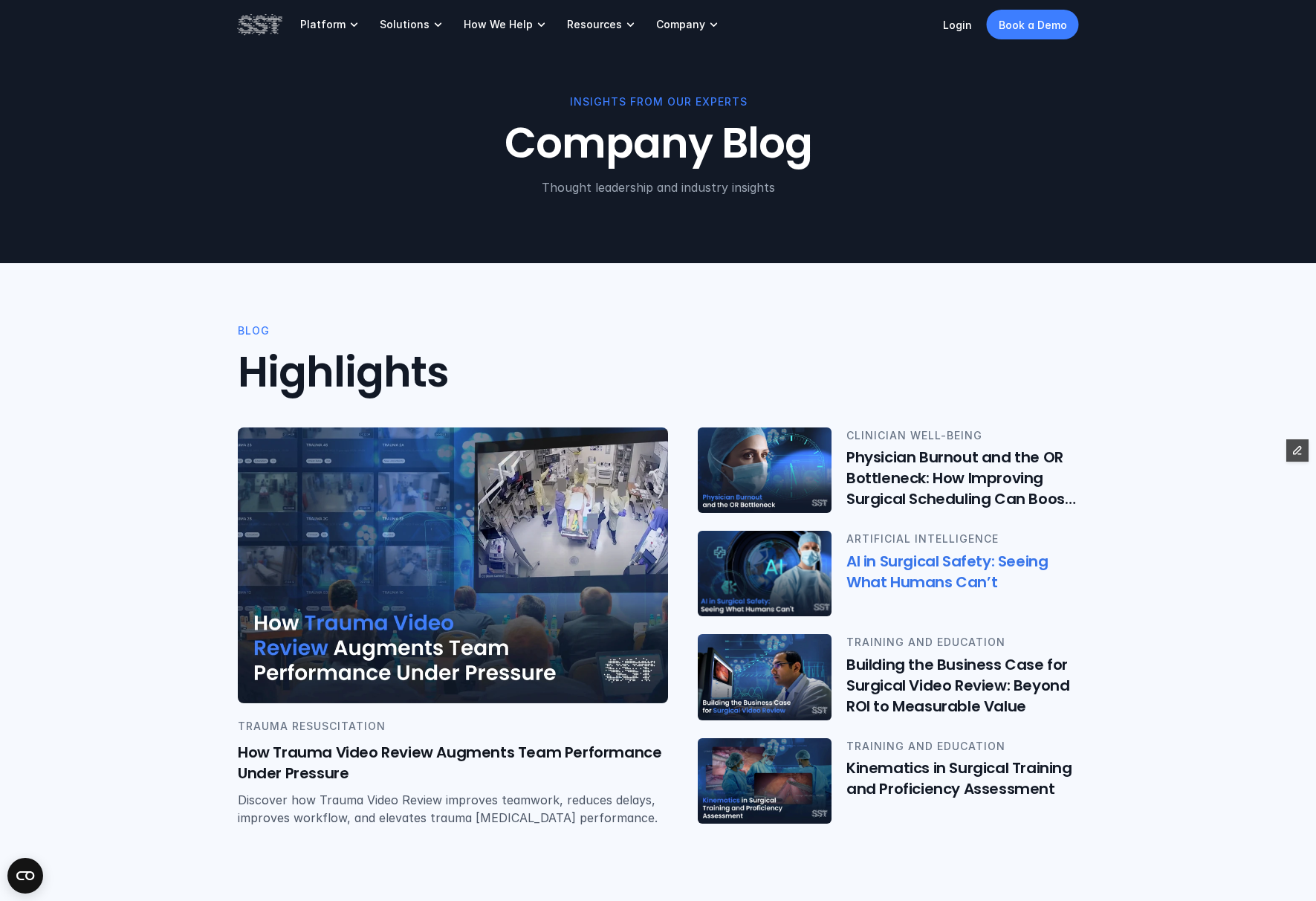
click at [848, 500] on h6 "Physician Burnout and the OR Bottleneck: How Improving Surgical Scheduling Can …" at bounding box center [962, 479] width 233 height 62
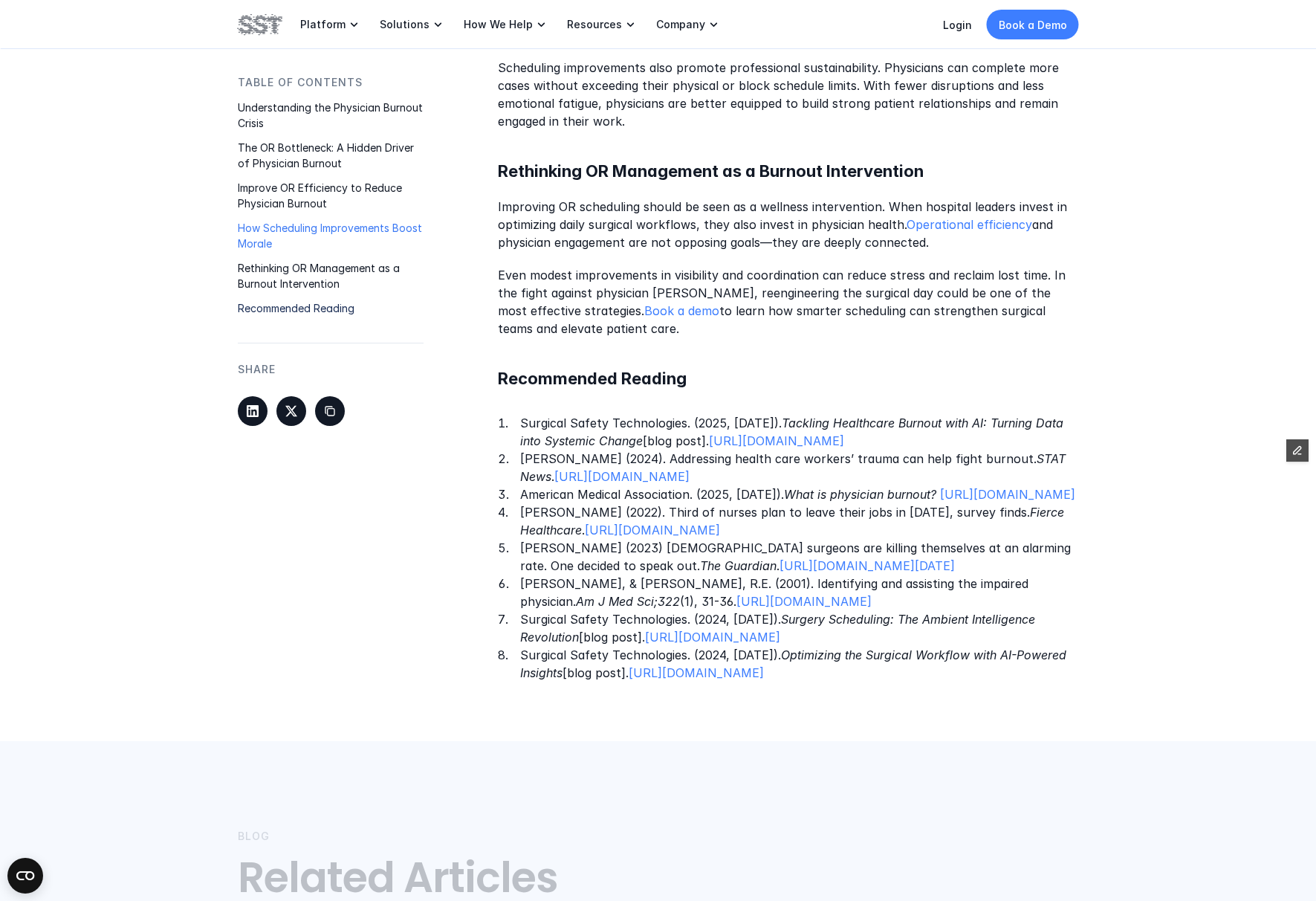
scroll to position [2476, 0]
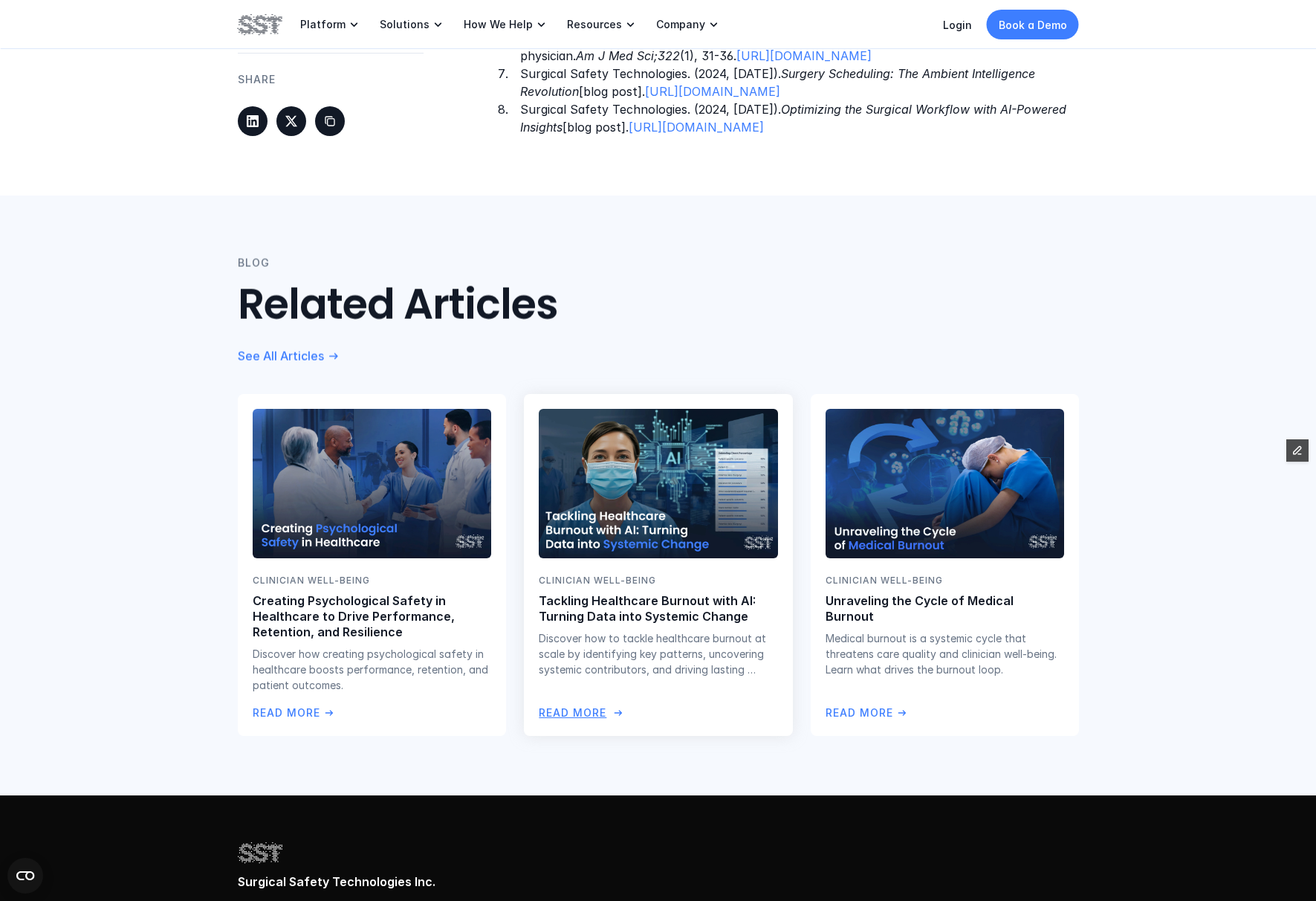
click at [706, 560] on img at bounding box center [657, 483] width 243 height 152
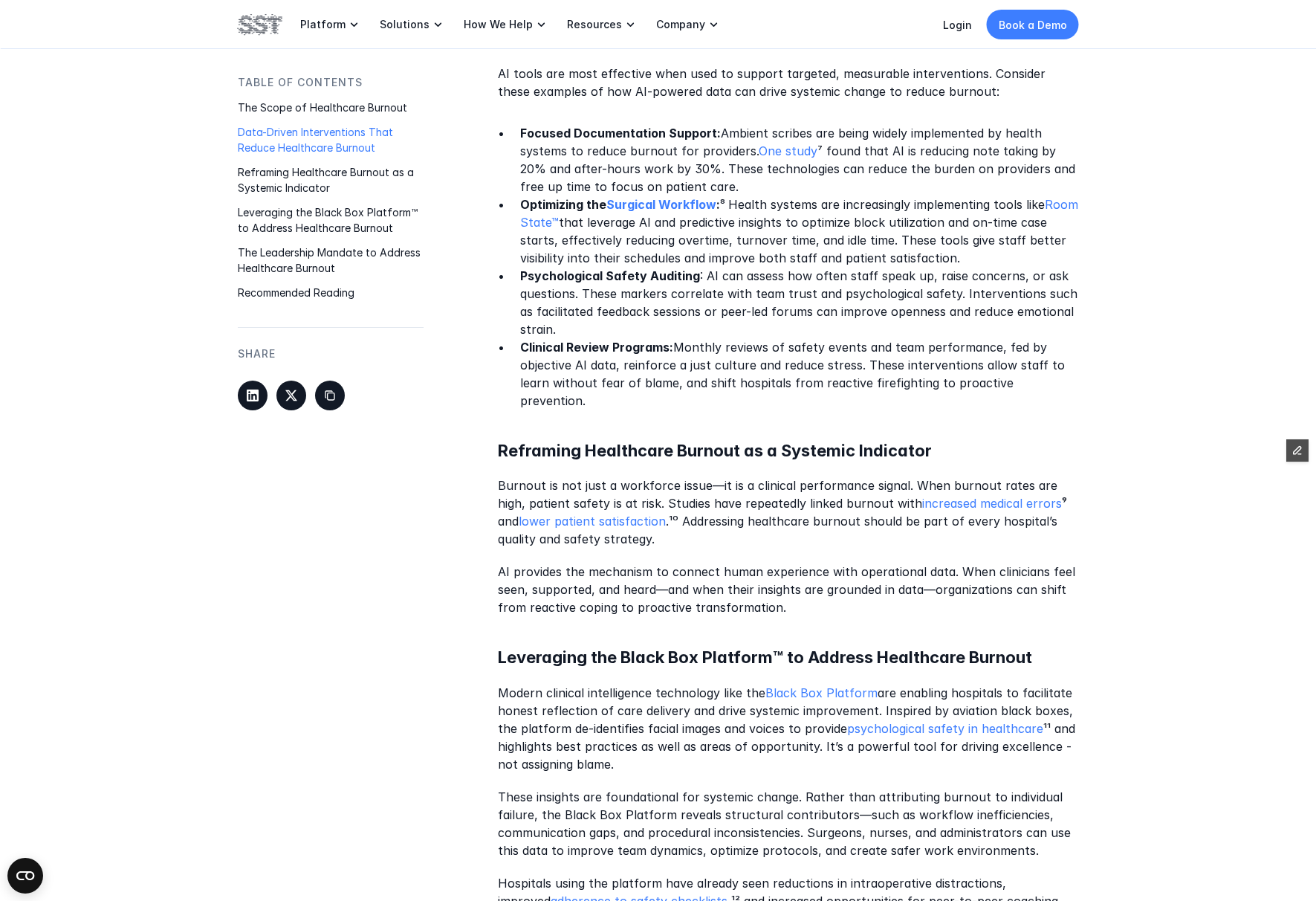
scroll to position [763, 0]
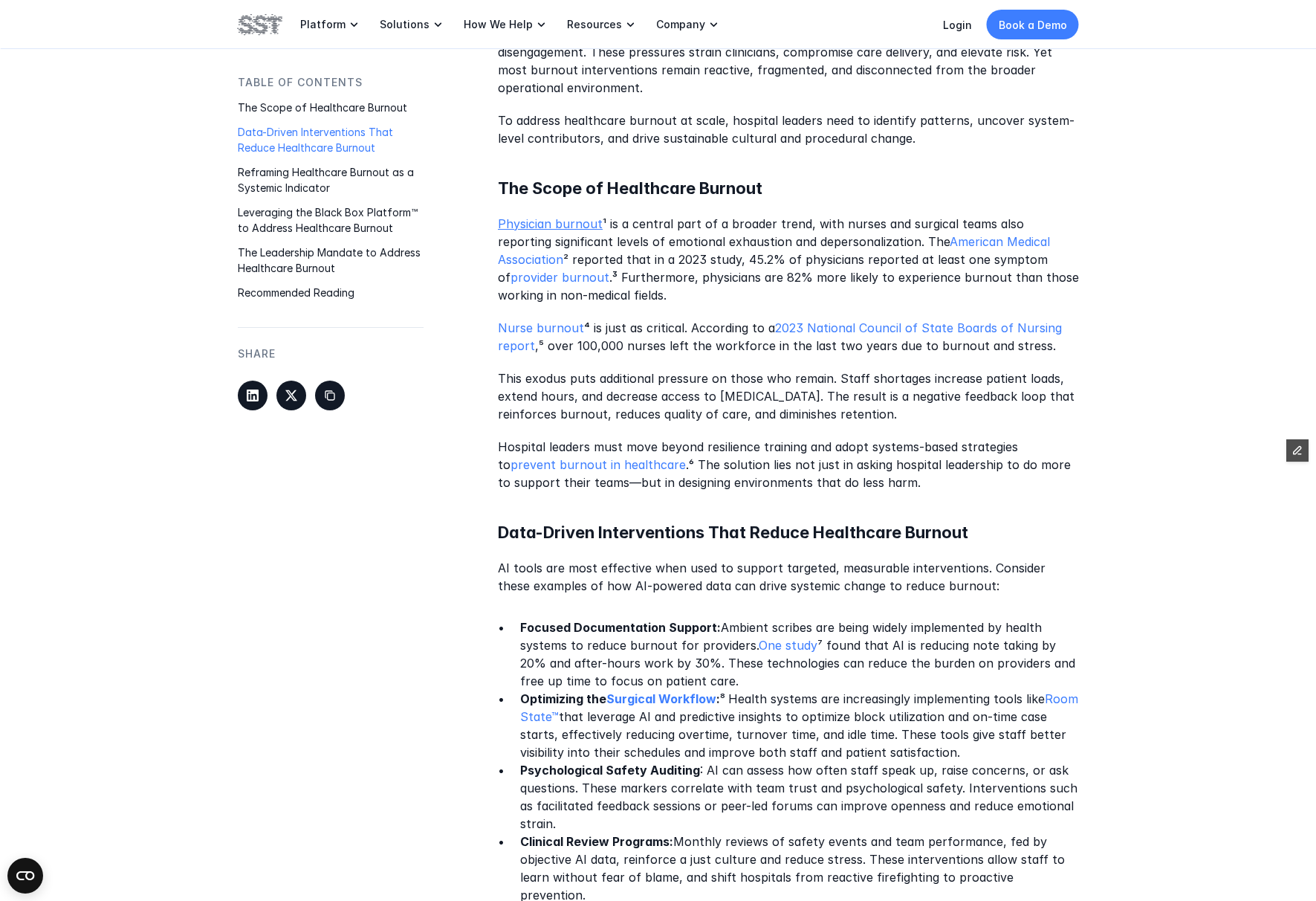
click at [570, 220] on link "Physician burnout" at bounding box center [550, 223] width 105 height 15
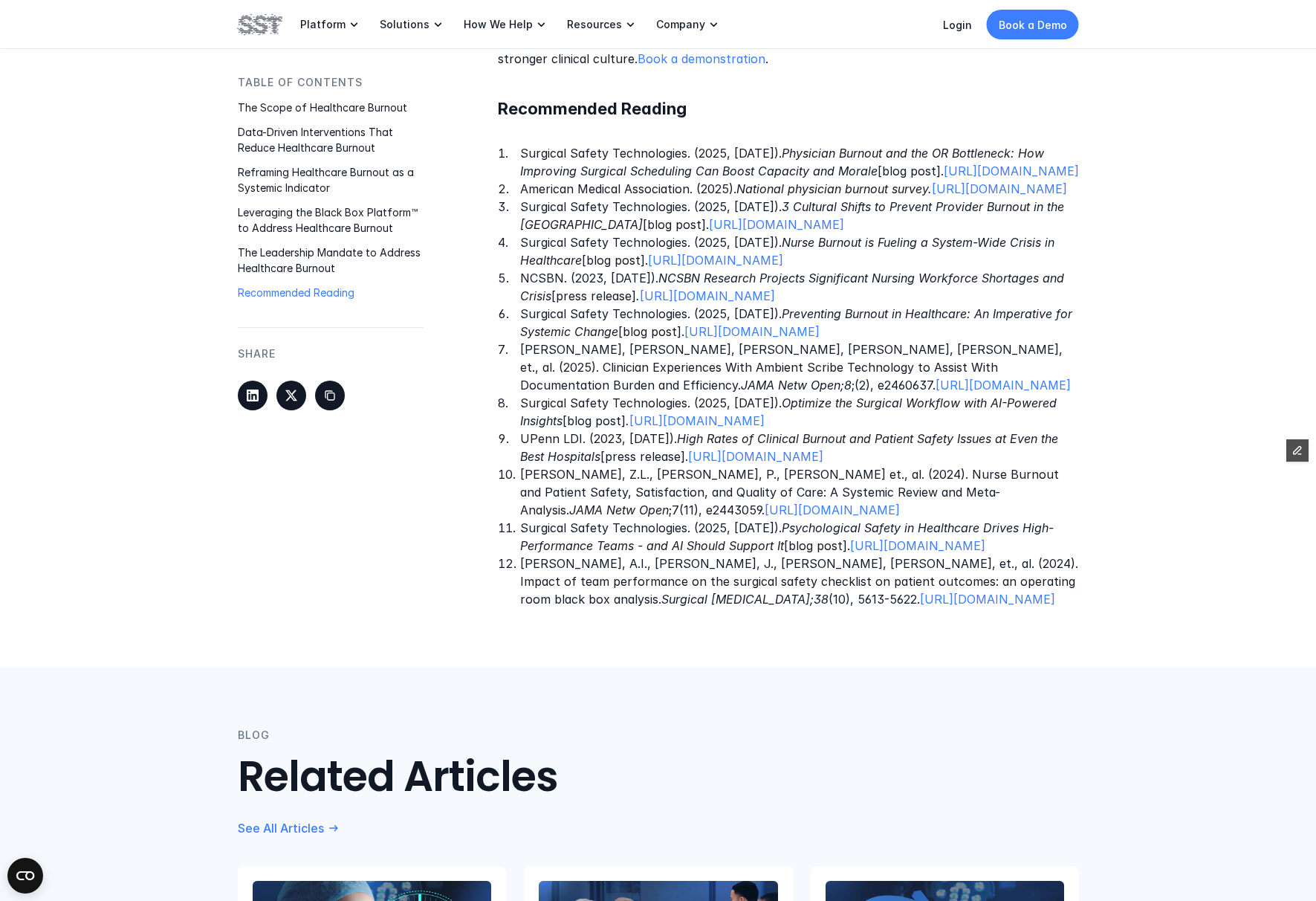
scroll to position [3155, 0]
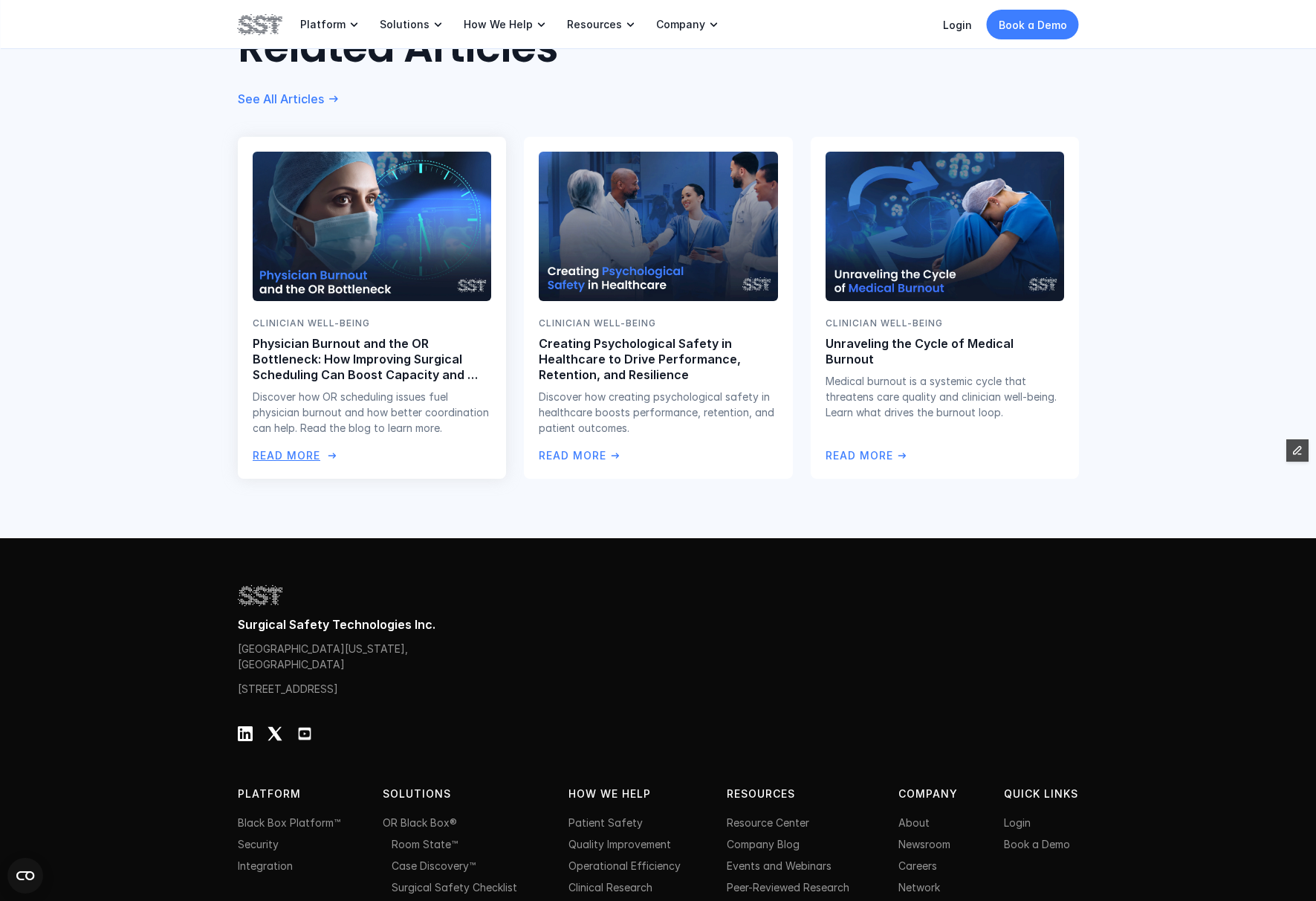
click at [395, 303] on img at bounding box center [371, 226] width 243 height 152
